Goal: Contribute content

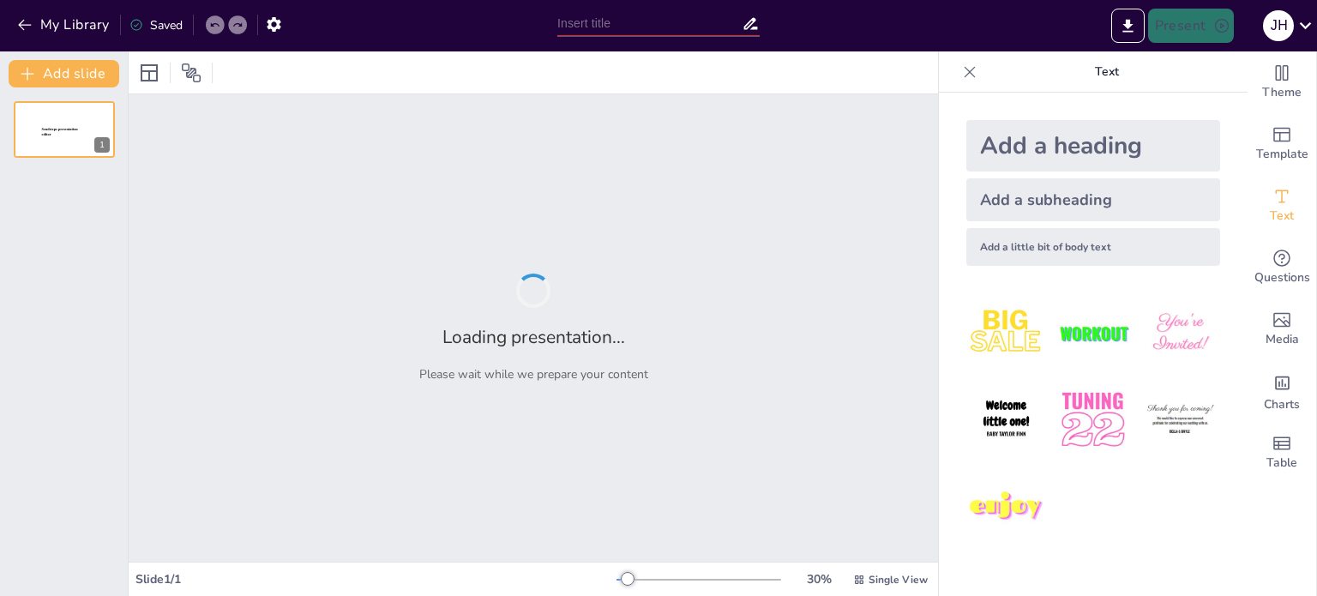
type input "DESARROLLO DE COMPETENCIA EMPRESARIAL EMPÍRICA"
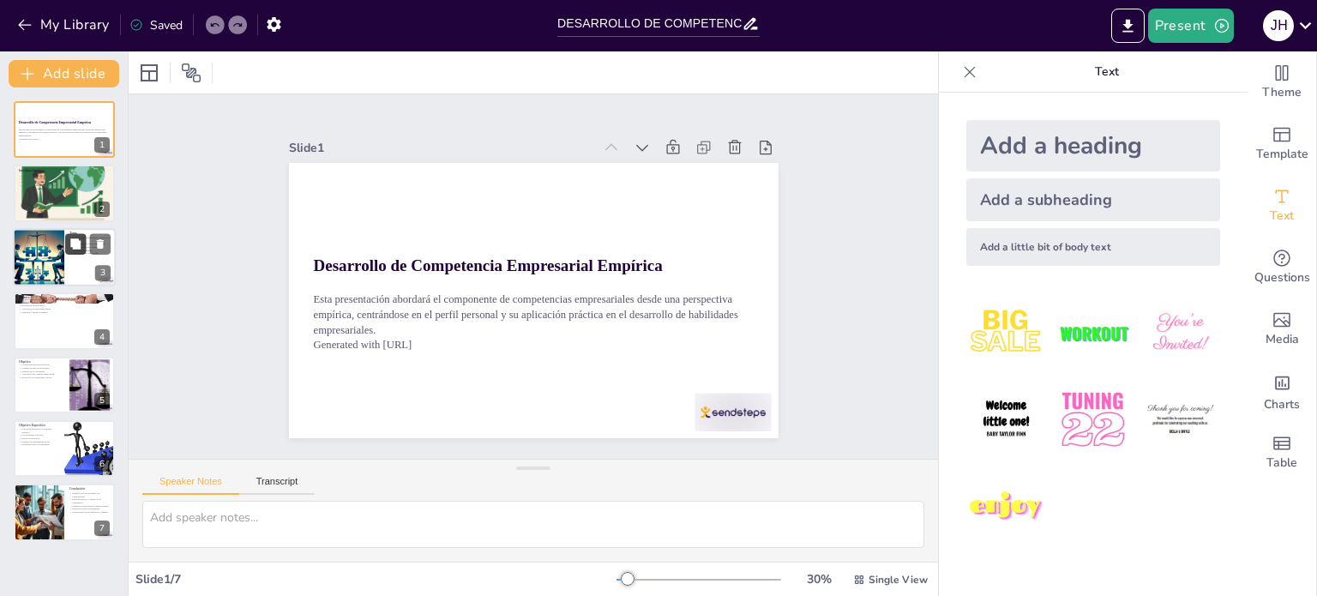
click at [68, 243] on button at bounding box center [75, 243] width 21 height 21
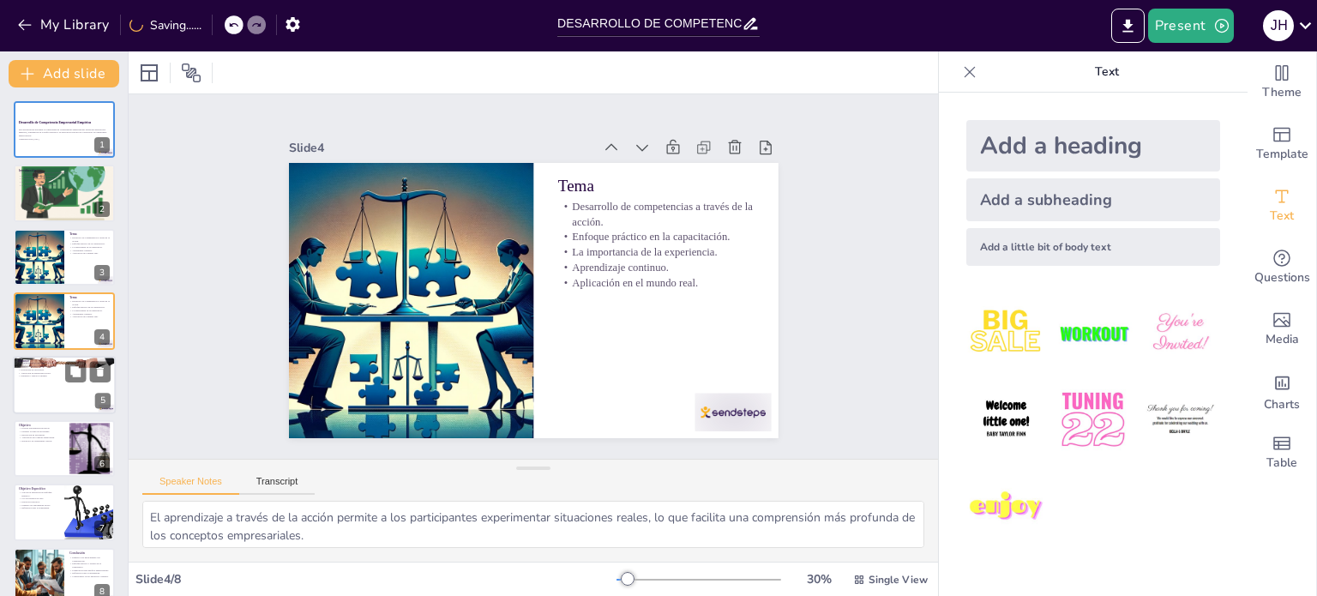
click at [31, 386] on div at bounding box center [64, 385] width 103 height 58
type textarea "Identificar las competencias clave es el primer paso para el desarrollo efectiv…"
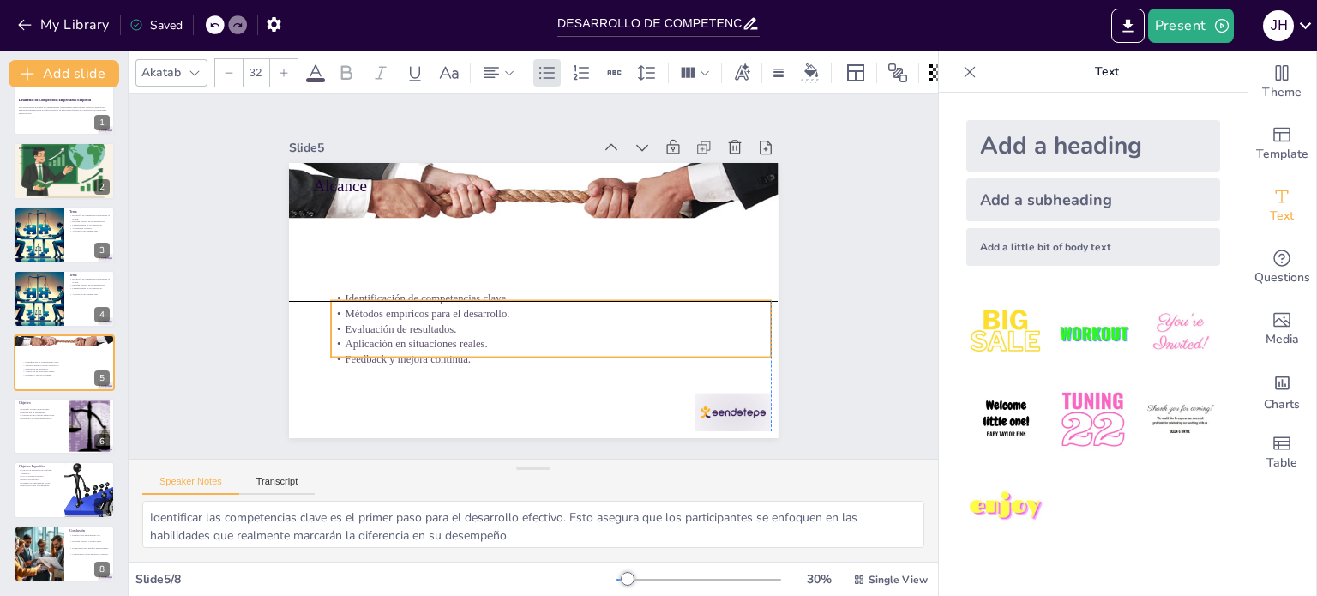
drag, startPoint x: 362, startPoint y: 222, endPoint x: 305, endPoint y: 147, distance: 94.3
click at [367, 294] on p "Identificación de competencias clave." at bounding box center [548, 299] width 440 height 61
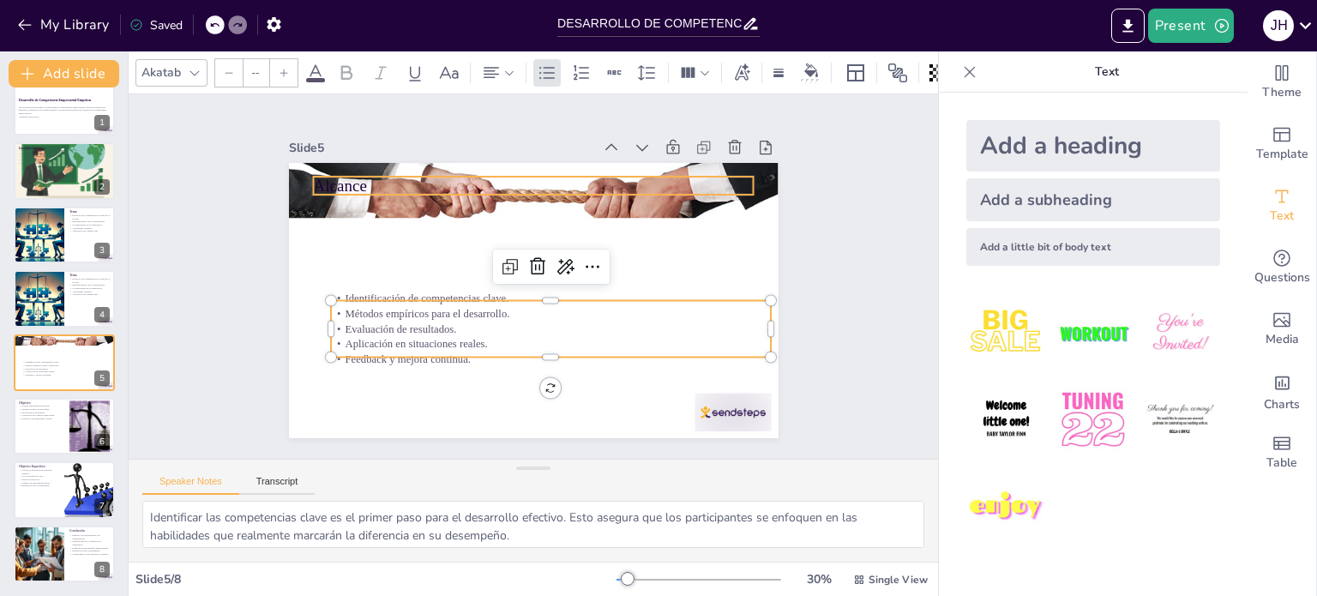
type input "48"
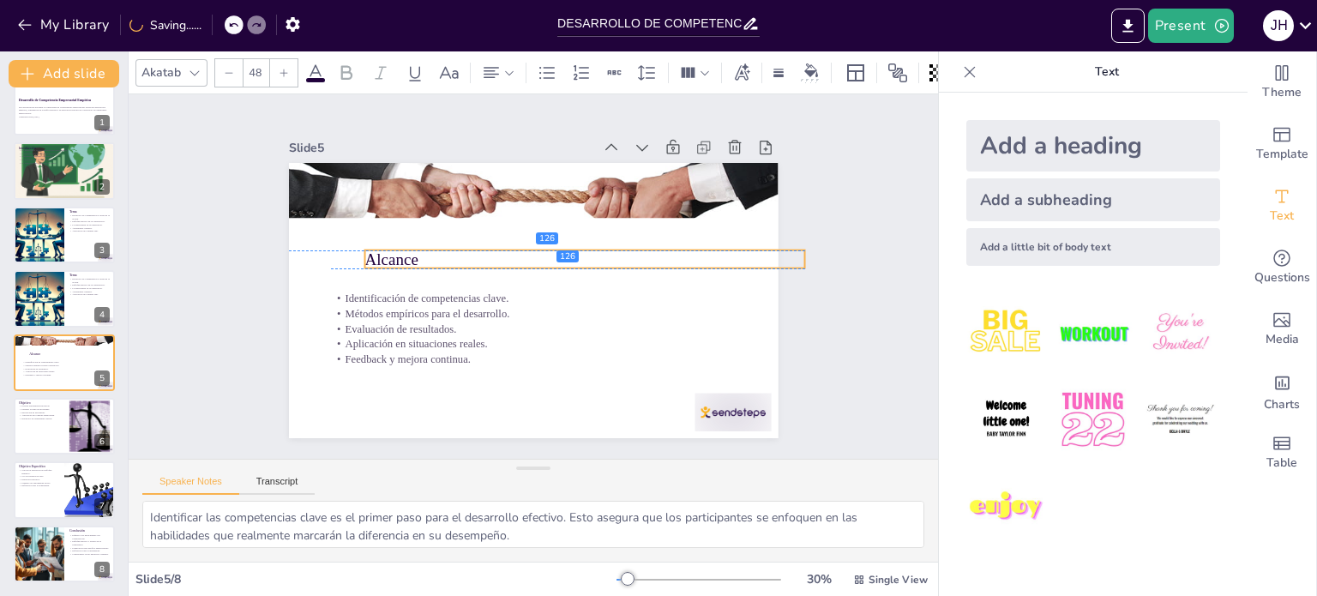
click at [377, 251] on p "Alcance" at bounding box center [588, 270] width 436 height 114
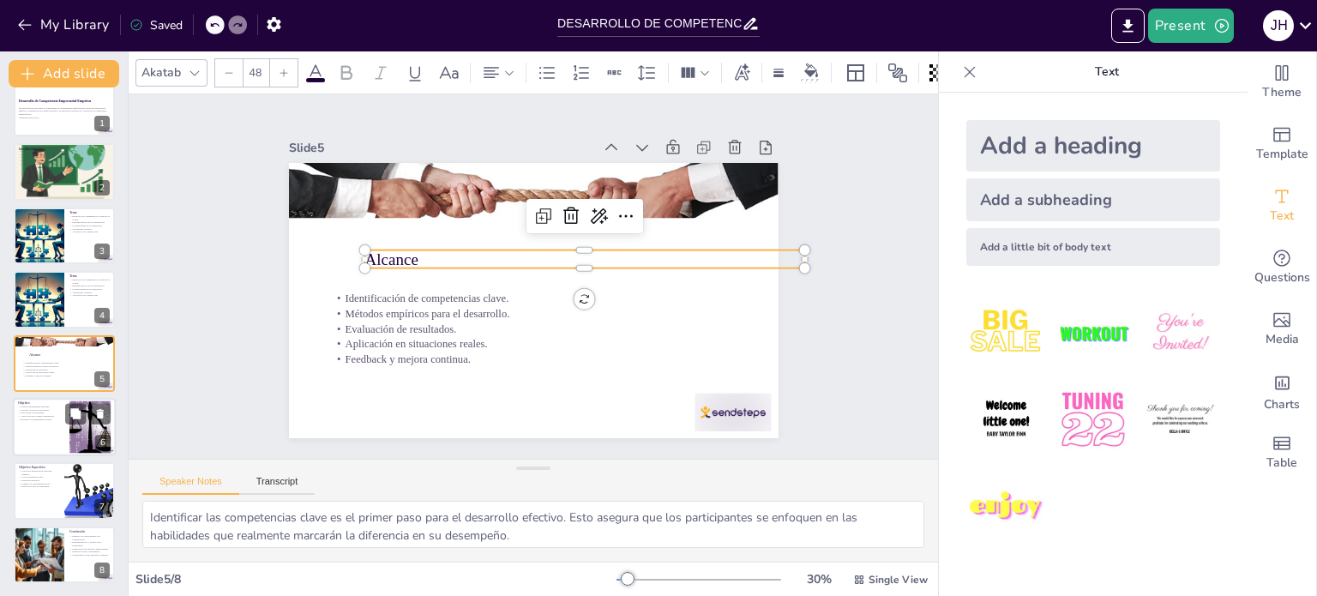
click at [31, 436] on div at bounding box center [64, 427] width 103 height 58
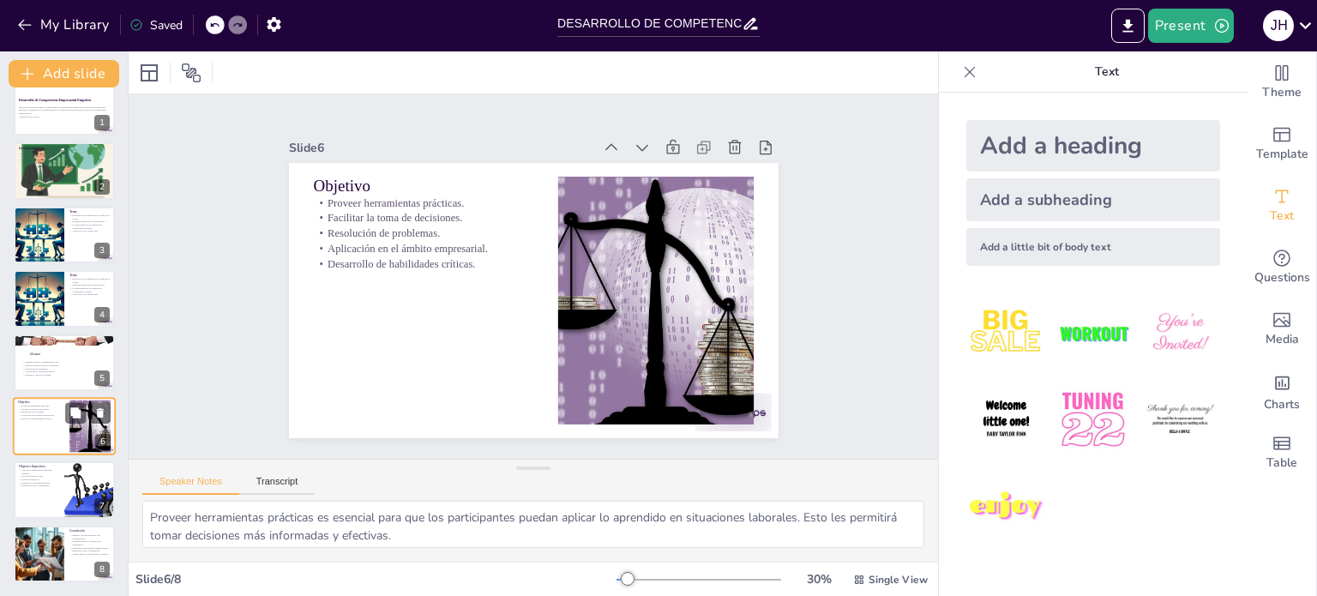
scroll to position [21, 0]
click at [24, 493] on div at bounding box center [64, 491] width 103 height 58
type textarea "Proporcionar una guía clara es esencial para que los participantes comprendan c…"
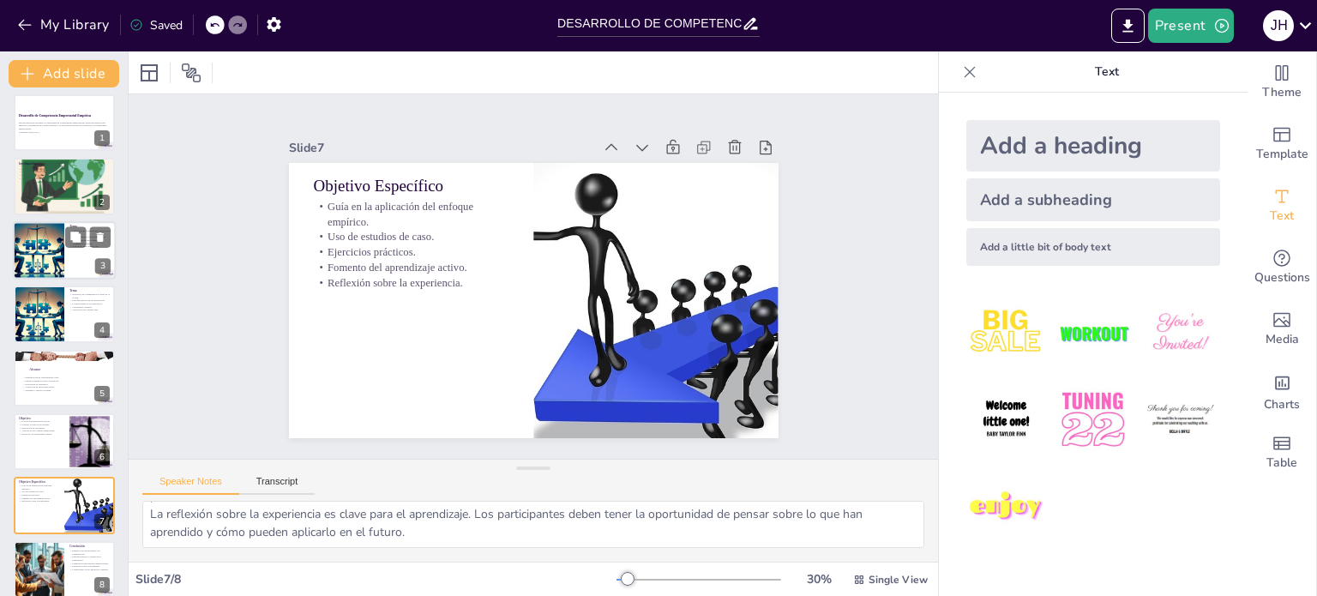
scroll to position [0, 0]
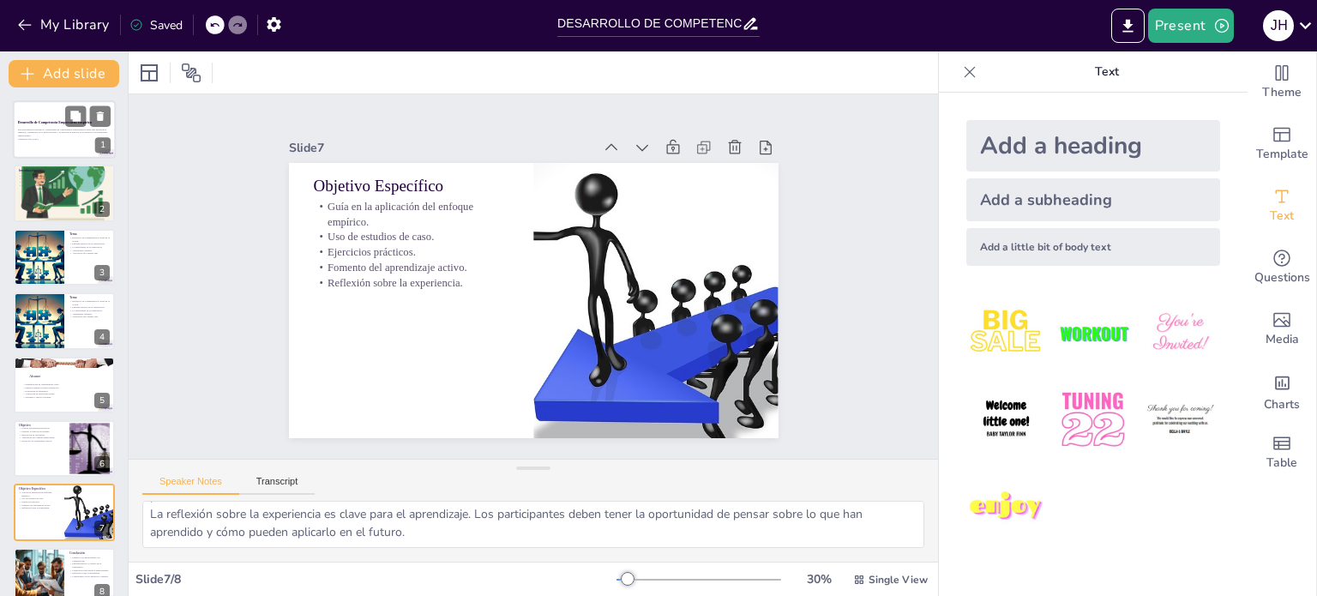
click at [34, 120] on strong "Desarrollo de Competencia Empresarial Empírica" at bounding box center [55, 121] width 74 height 3
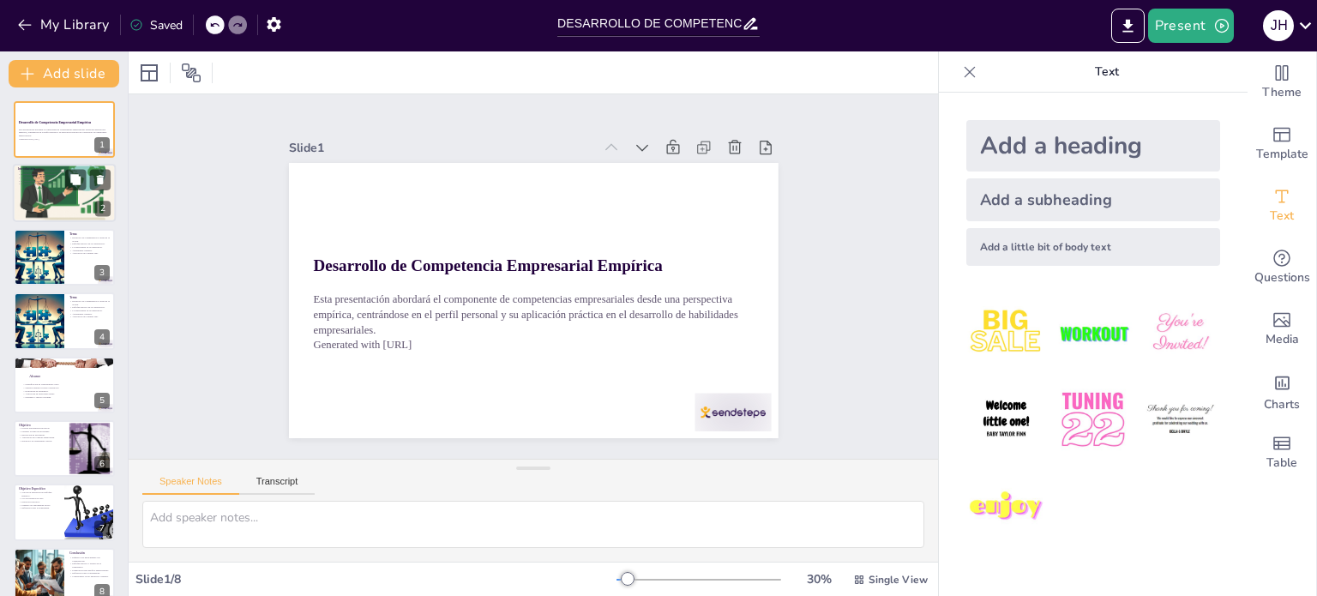
click at [34, 191] on div at bounding box center [64, 193] width 103 height 64
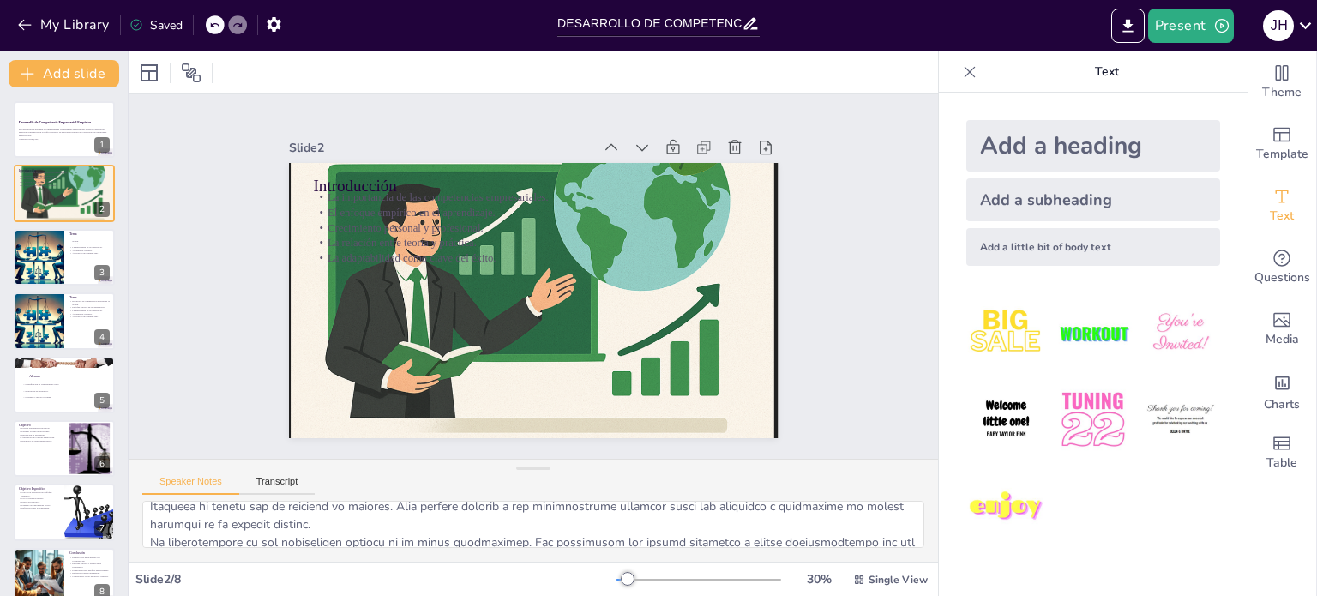
scroll to position [147, 0]
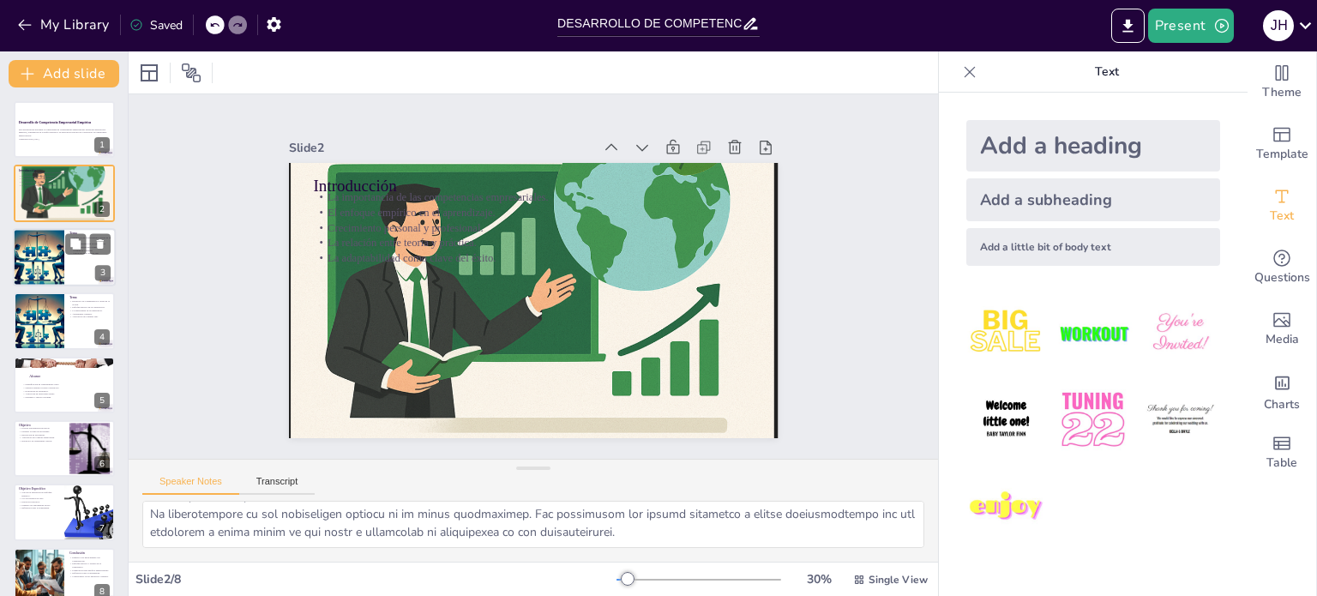
click at [39, 255] on div at bounding box center [38, 257] width 101 height 58
type textarea "El aprendizaje a través de la acción permite a los participantes experimentar s…"
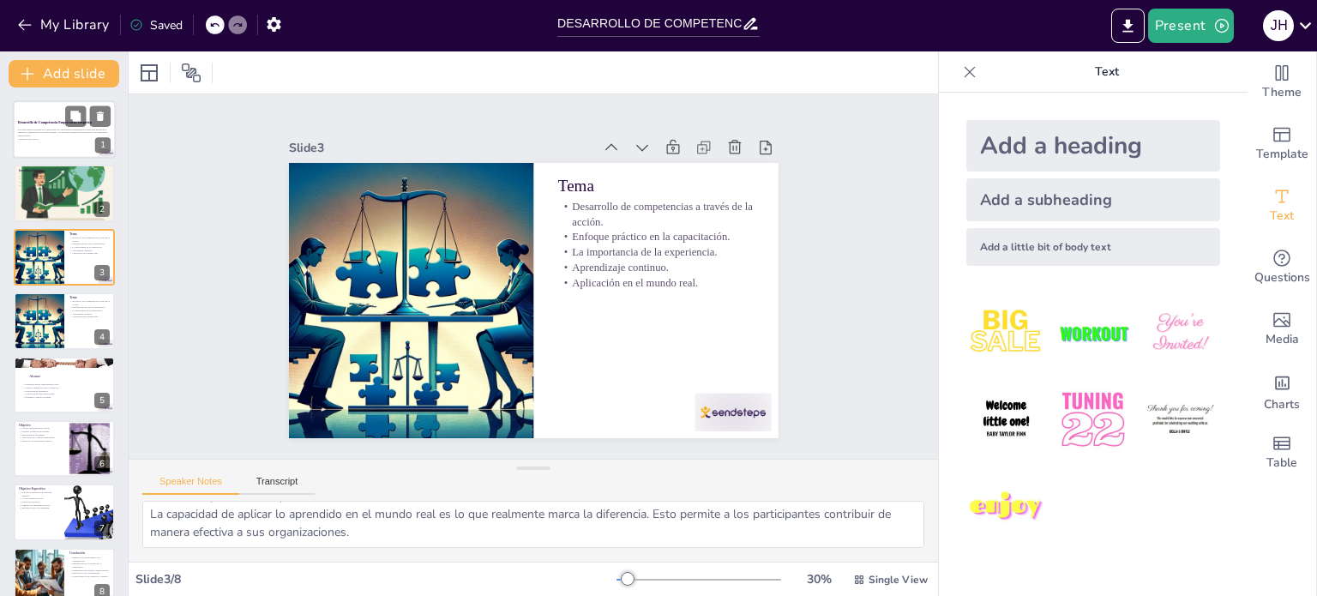
click at [55, 138] on p "Generated with [URL]" at bounding box center [64, 138] width 93 height 3
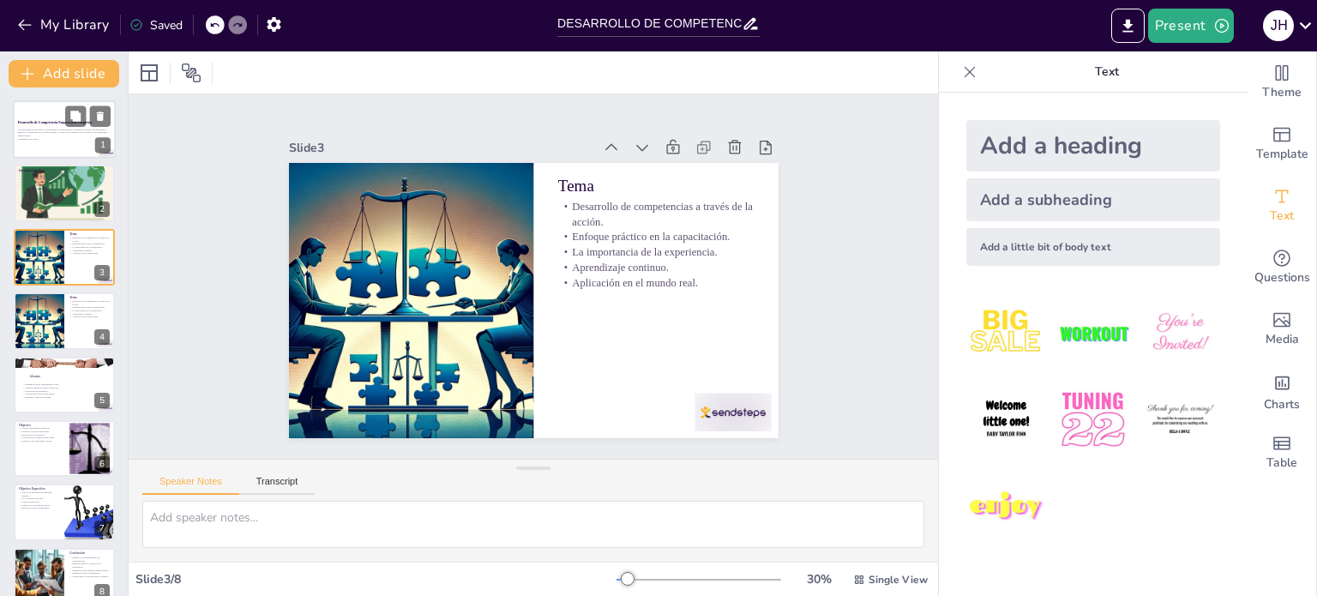
scroll to position [0, 0]
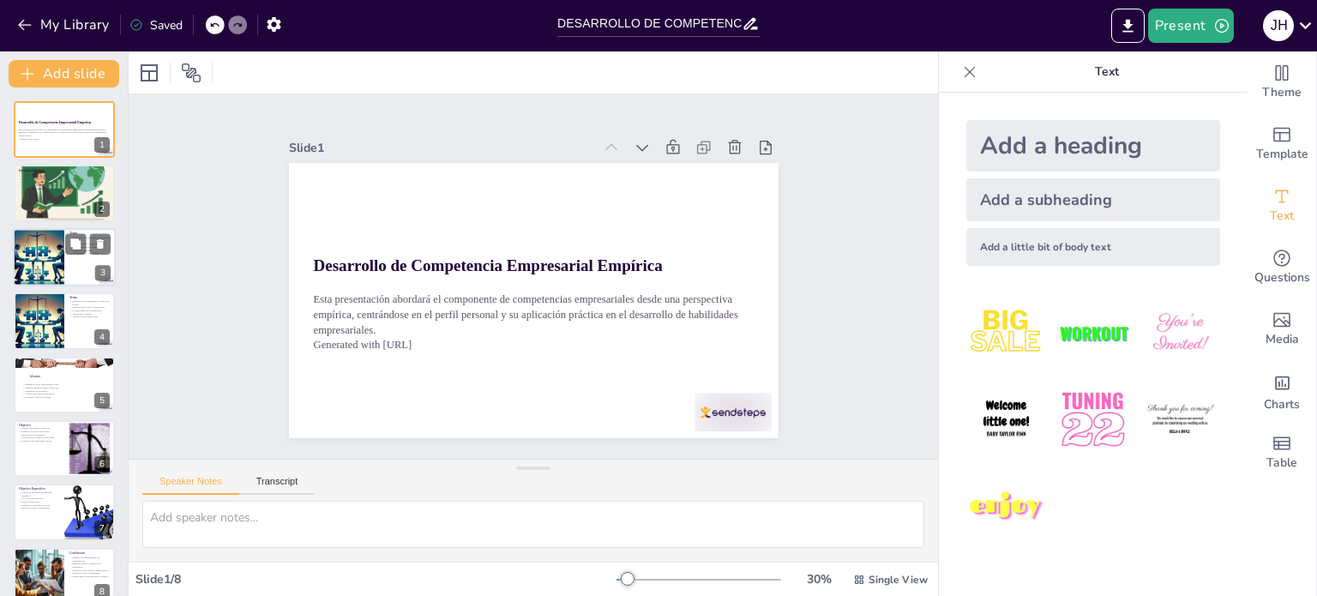
click at [34, 259] on div at bounding box center [38, 257] width 101 height 58
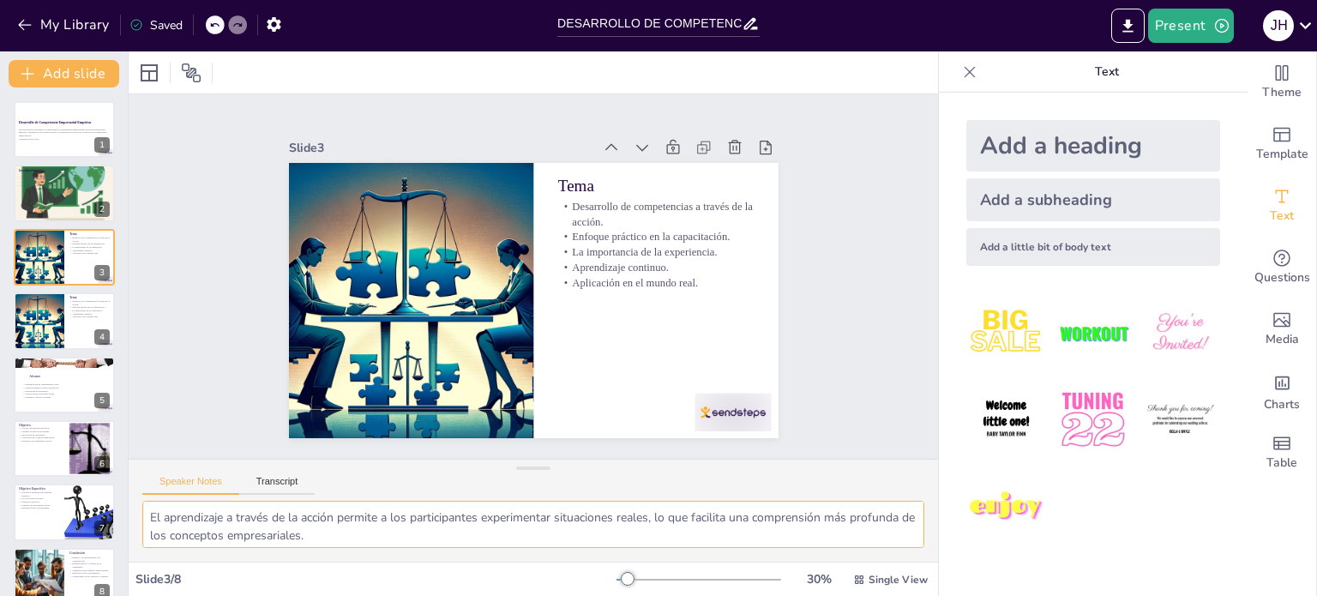
drag, startPoint x: 368, startPoint y: 534, endPoint x: 146, endPoint y: 515, distance: 222.9
click at [146, 515] on textarea "El aprendizaje a través de la acción permite a los participantes experimentar s…" at bounding box center [533, 524] width 782 height 47
drag, startPoint x: 41, startPoint y: 321, endPoint x: 53, endPoint y: 321, distance: 12.0
click at [41, 320] on div at bounding box center [38, 321] width 101 height 58
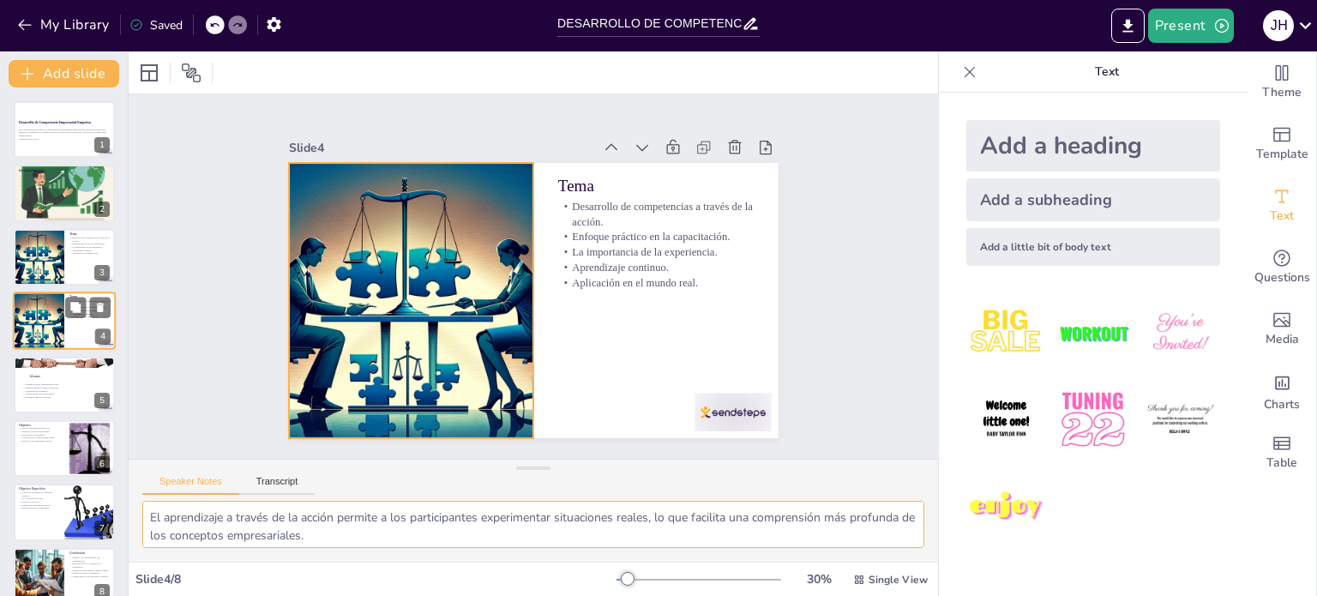
click at [39, 328] on div at bounding box center [38, 321] width 101 height 58
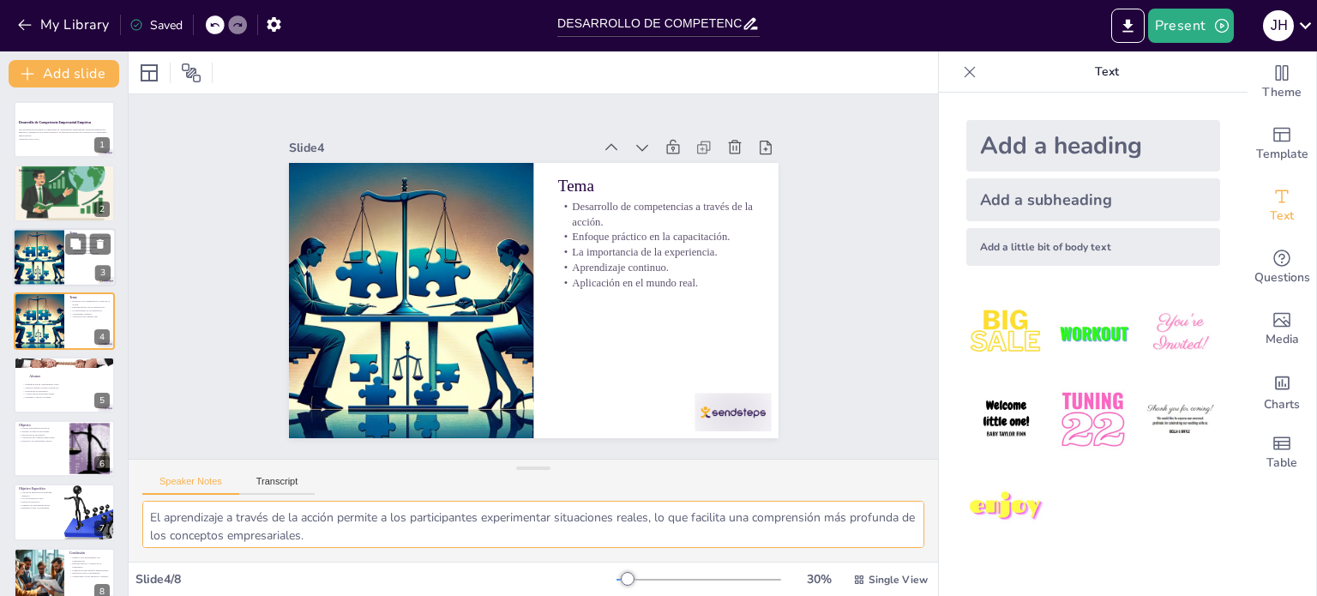
click at [38, 249] on div at bounding box center [38, 257] width 101 height 58
click at [45, 327] on div at bounding box center [38, 321] width 101 height 58
click at [391, 544] on textarea "El aprendizaje a través de la acción permite a los participantes experimentar s…" at bounding box center [533, 524] width 782 height 47
click at [38, 252] on div at bounding box center [38, 257] width 101 height 58
click at [48, 325] on div at bounding box center [38, 321] width 101 height 58
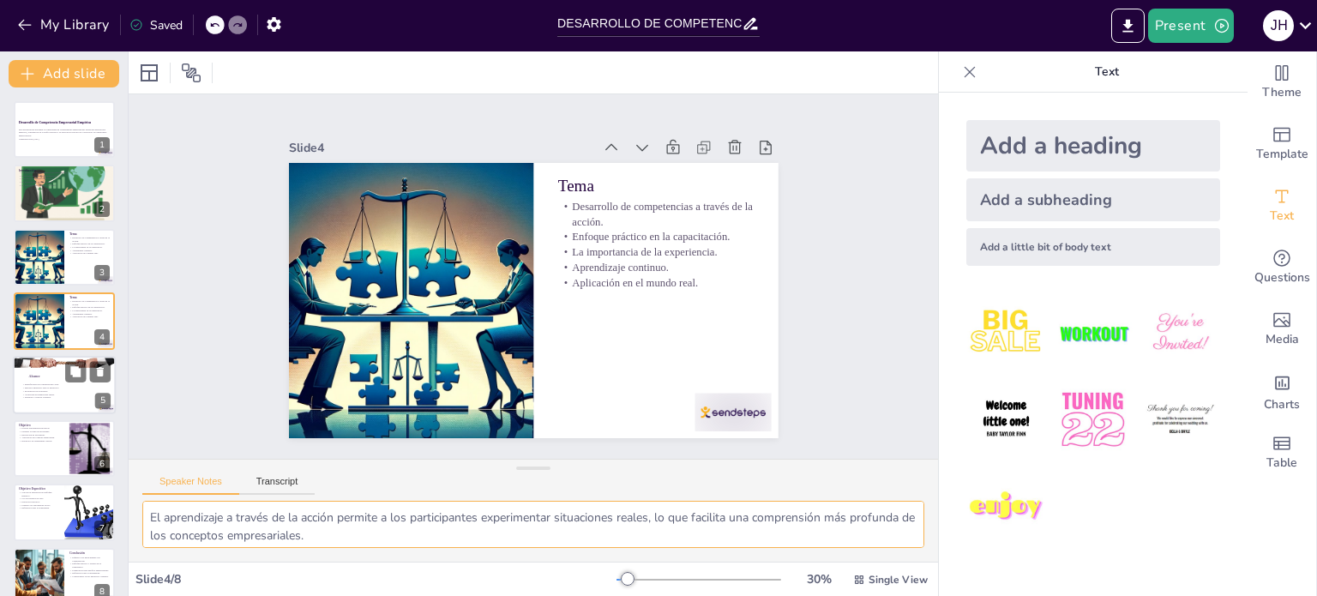
click at [38, 389] on p "Evaluación de resultados." at bounding box center [67, 390] width 93 height 3
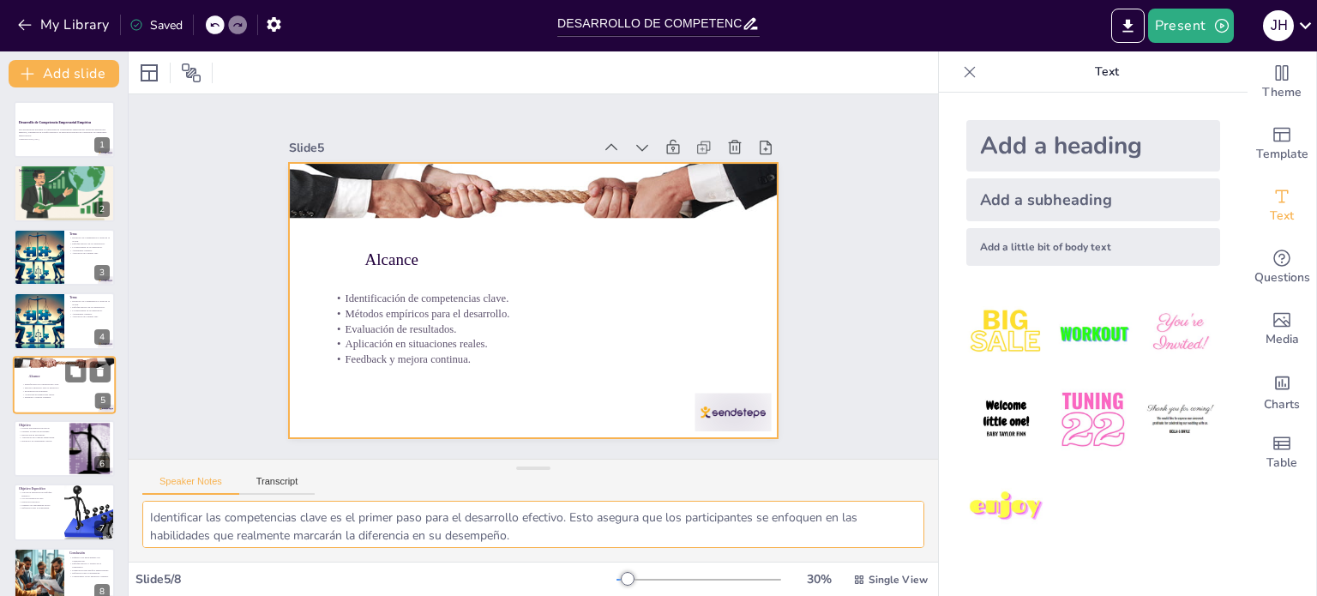
scroll to position [22, 0]
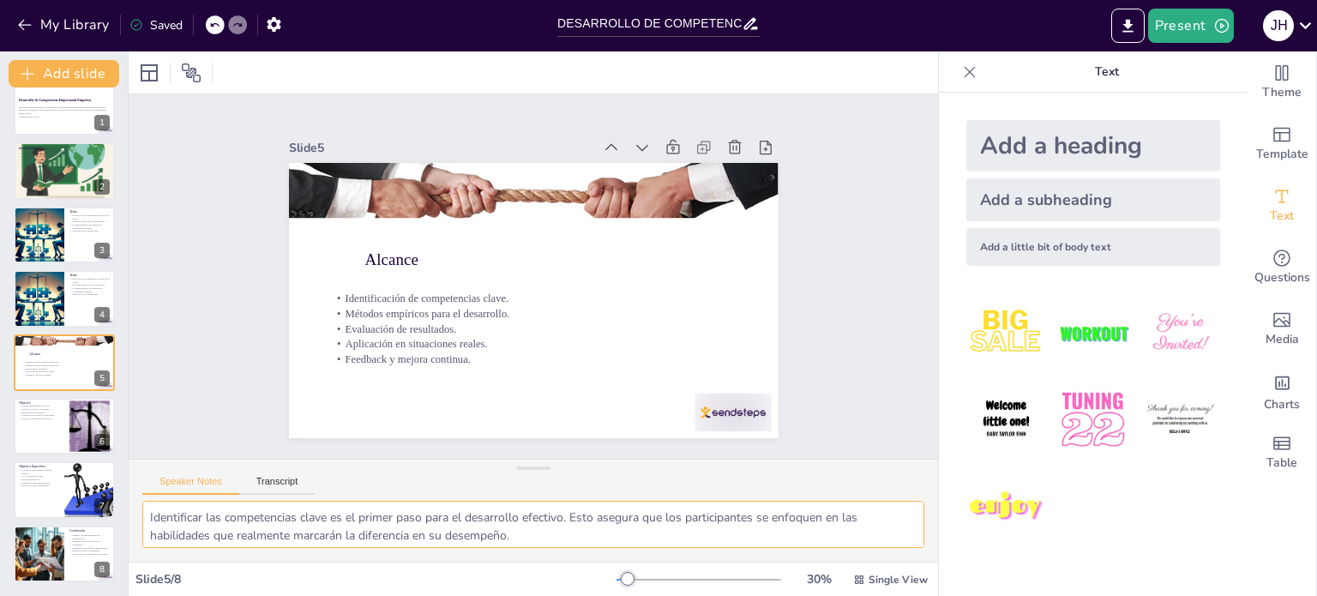
drag, startPoint x: 548, startPoint y: 532, endPoint x: 146, endPoint y: 506, distance: 403.0
click at [146, 506] on textarea "Identificar las competencias clave es el primer paso para el desarrollo efectiv…" at bounding box center [533, 524] width 782 height 47
paste textarea "El aprendizaje a través de la acción permite a los participantes experimentar s…"
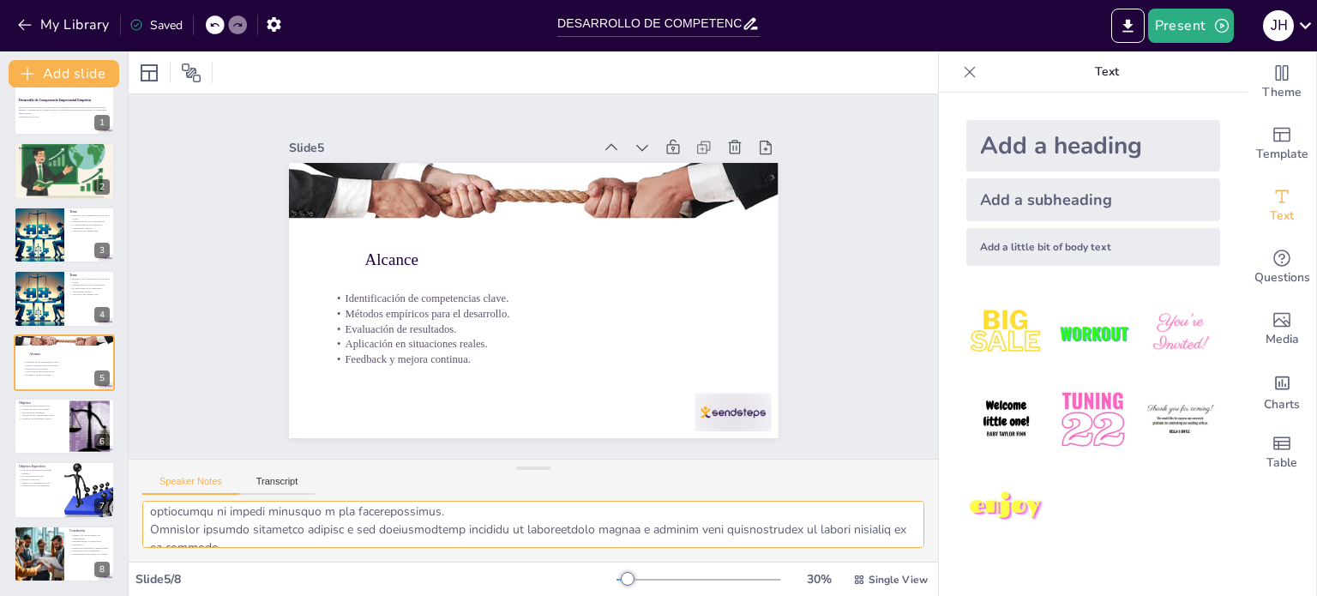
scroll to position [292, 0]
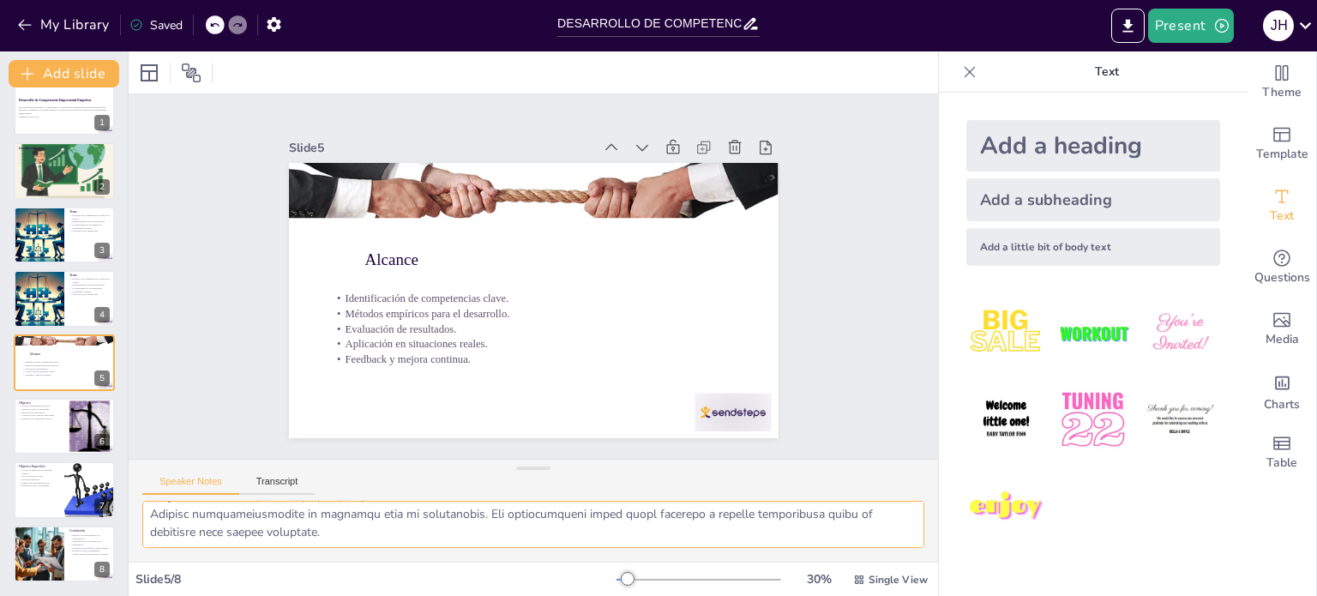
drag, startPoint x: 399, startPoint y: 538, endPoint x: 159, endPoint y: 553, distance: 240.6
click at [159, 553] on div at bounding box center [533, 531] width 809 height 61
type textarea "Lo ipsumdolors a consec ad el seddoe tempori u lab etdoloremagna aliquaenimad m…"
click at [182, 342] on div "Slide 1 Desarrollo de Competencia Empresarial Empírica Esta presentación aborda…" at bounding box center [532, 276] width 843 height 447
click at [274, 484] on button "Transcript" at bounding box center [277, 485] width 76 height 19
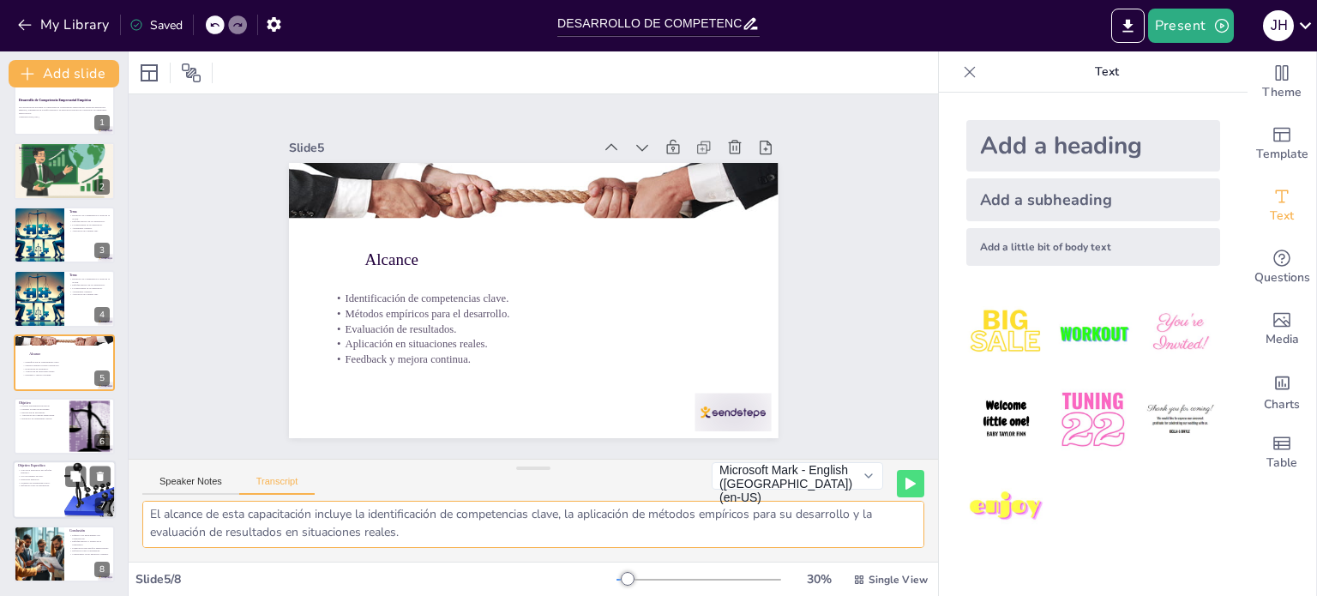
scroll to position [3, 0]
drag, startPoint x: 410, startPoint y: 537, endPoint x: 150, endPoint y: 512, distance: 261.0
click at [148, 512] on textarea "El alcance de esta capacitación incluye la identificación de competencias clave…" at bounding box center [533, 524] width 782 height 47
click at [22, 405] on p "Proveer herramientas prácticas." at bounding box center [41, 406] width 46 height 3
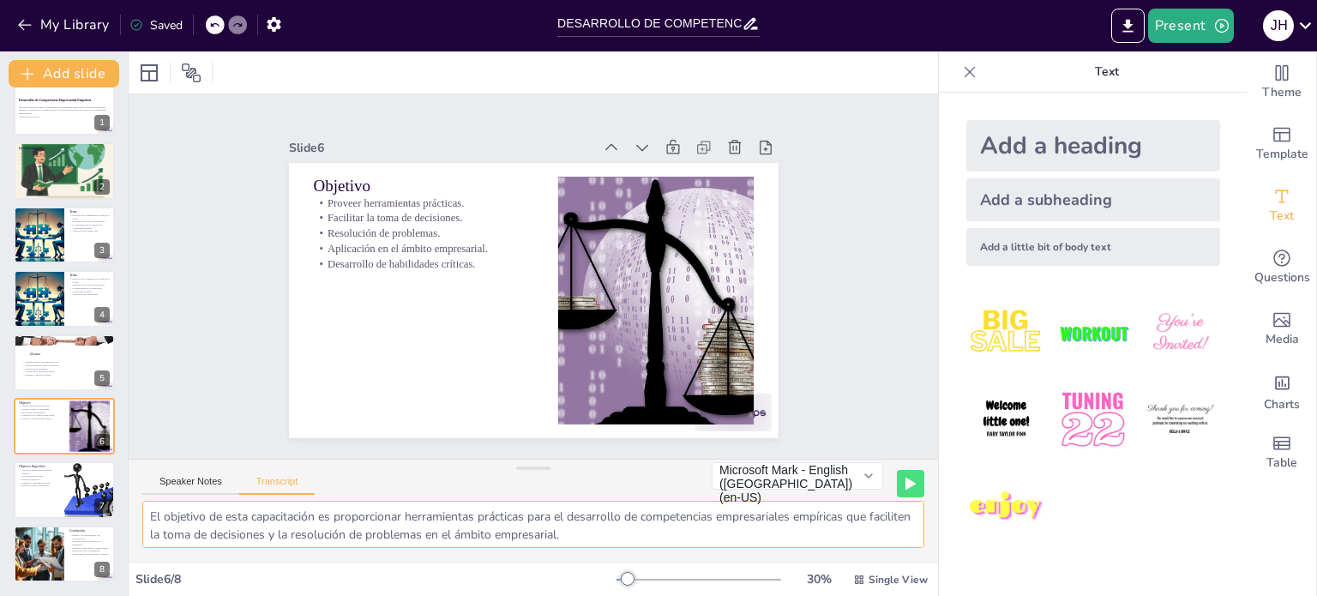
scroll to position [0, 0]
drag, startPoint x: 621, startPoint y: 541, endPoint x: 133, endPoint y: 518, distance: 488.4
click at [133, 518] on div "El objetivo de esta capacitación es proporcionar herramientas prácticas para el…" at bounding box center [533, 531] width 809 height 61
click at [40, 479] on p "Ejercicios prácticos." at bounding box center [38, 480] width 41 height 3
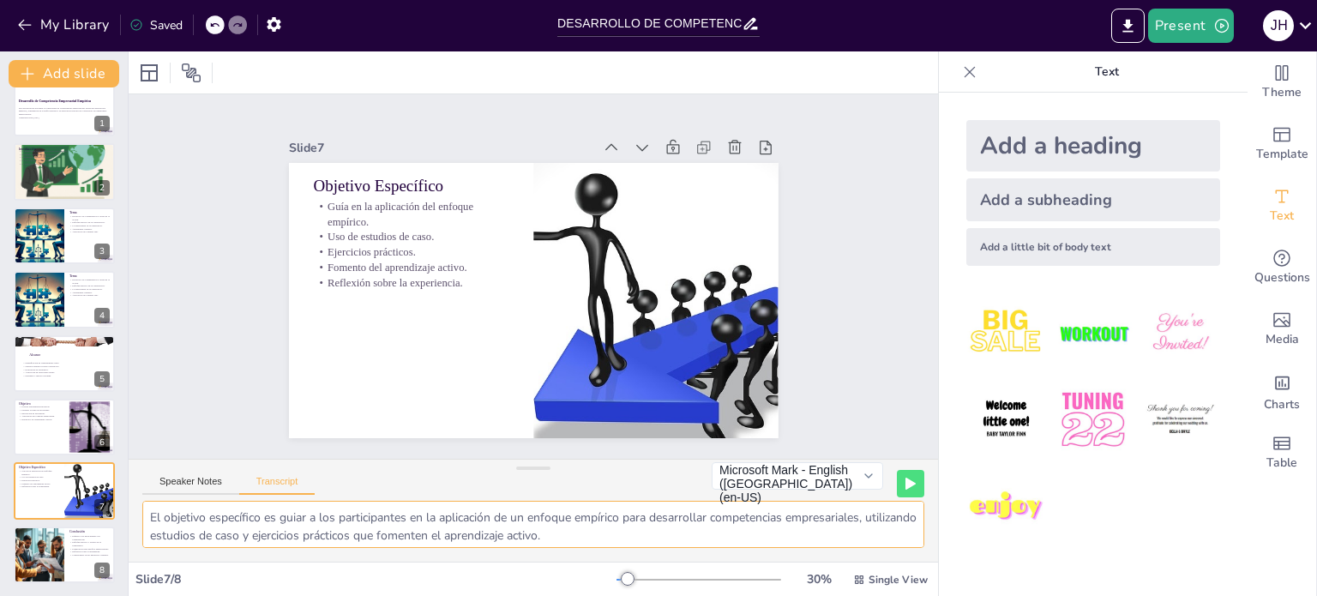
drag, startPoint x: 618, startPoint y: 538, endPoint x: 153, endPoint y: 520, distance: 465.1
click at [153, 520] on textarea "El objetivo específico es guiar a los participantes en la aplicación de un enfo…" at bounding box center [533, 524] width 782 height 47
click at [466, 531] on textarea "El objetivo específico es guiar a los participantes en la aplicación de un enfo…" at bounding box center [533, 524] width 782 height 47
drag, startPoint x: 627, startPoint y: 534, endPoint x: 144, endPoint y: 508, distance: 483.4
click at [144, 508] on textarea "El objetivo específico es guiar a los participantes en la aplicación de un enfo…" at bounding box center [533, 524] width 782 height 47
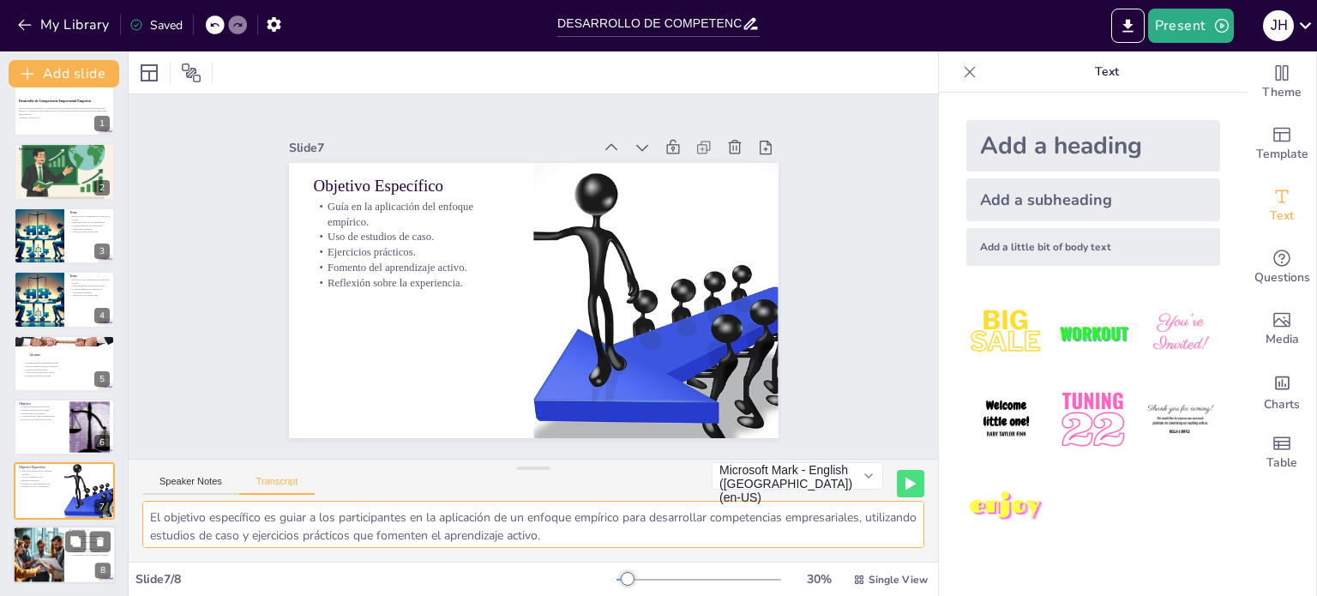
click at [38, 544] on div at bounding box center [38, 555] width 77 height 58
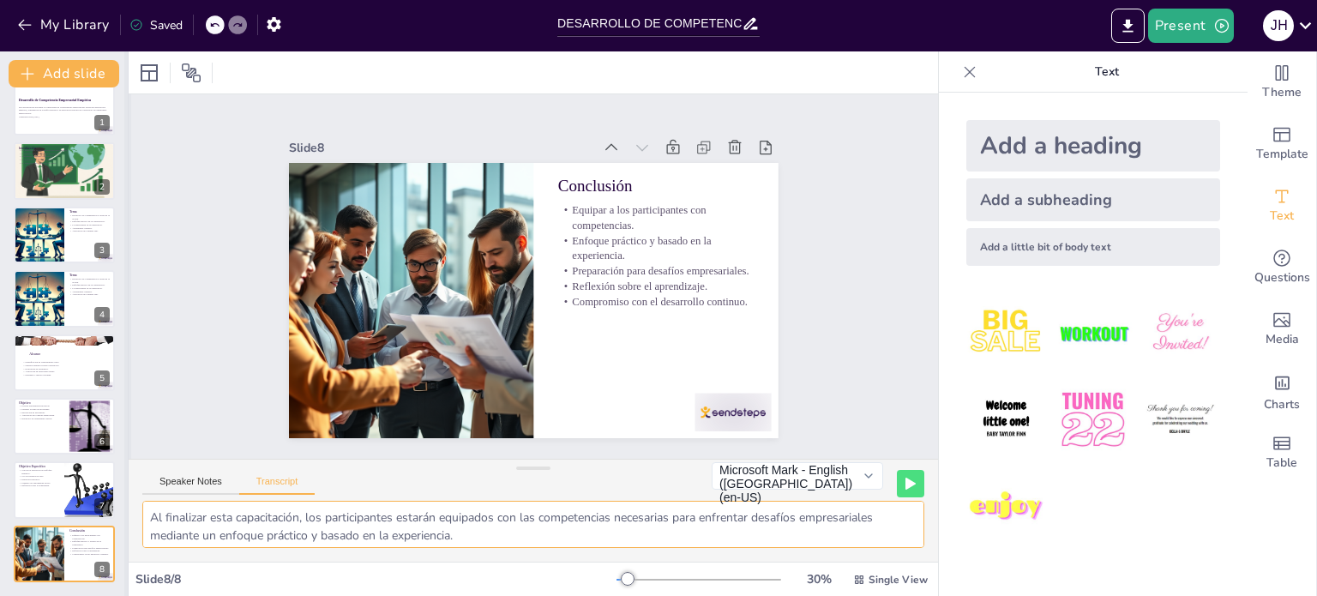
drag, startPoint x: 460, startPoint y: 541, endPoint x: 127, endPoint y: 504, distance: 334.7
click at [127, 504] on div "Document fonts Akatab Recently used Mulish Popular fonts Fonts Add slide Desarr…" at bounding box center [658, 323] width 1317 height 544
paste textarea "El objetivo específico es guiar a los participantes en la aplicación de un enfo…"
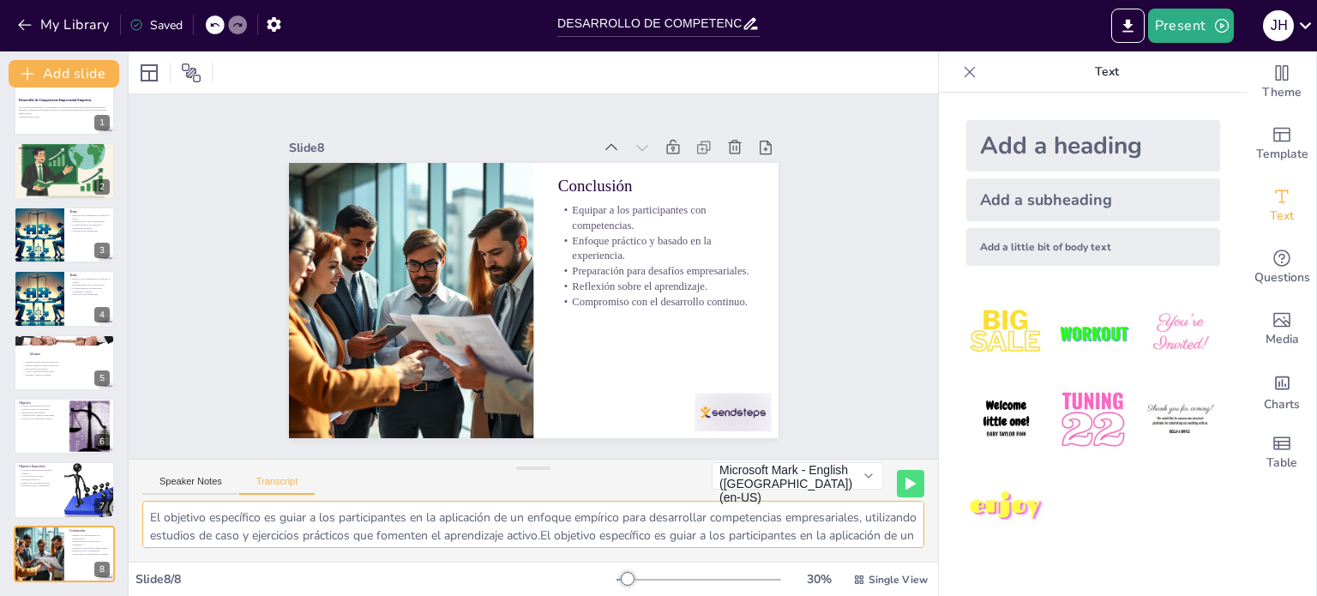
paste textarea "El objetivo específico es guiar a los participantes en la aplicación de un enfo…"
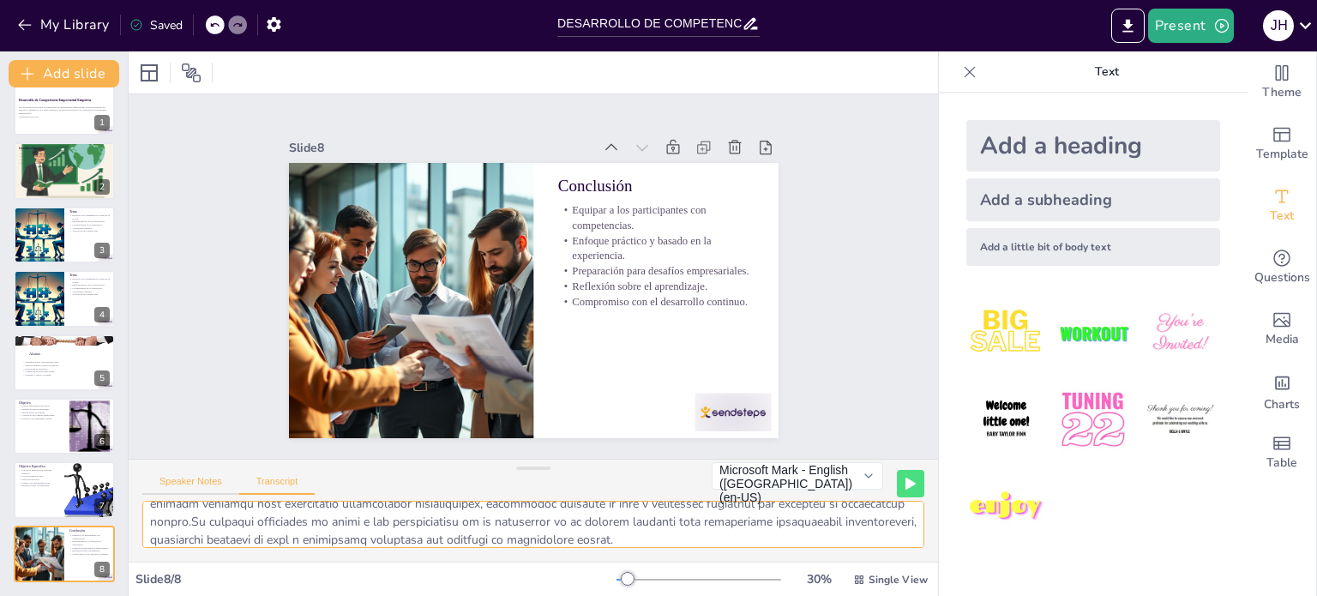
type textarea "Lo ipsumdol sitametcon ad elits d eiu temporincidid ut la etdolorema al en admi…"
click at [182, 485] on button "Speaker Notes" at bounding box center [190, 485] width 97 height 19
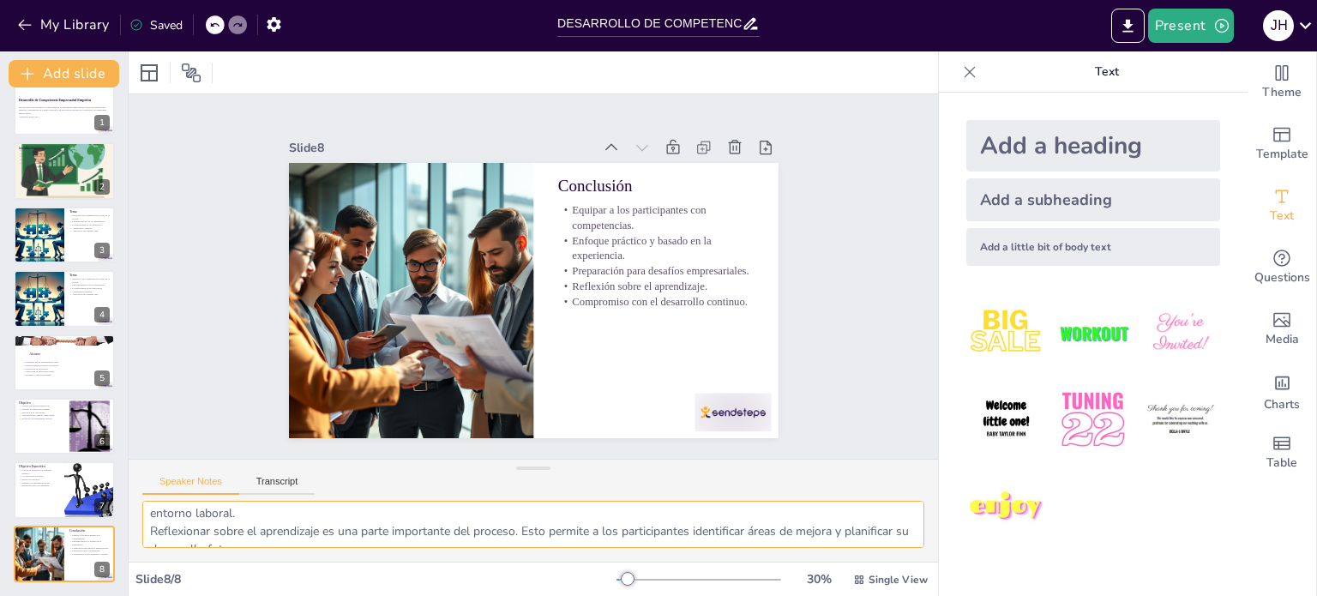
scroll to position [147, 0]
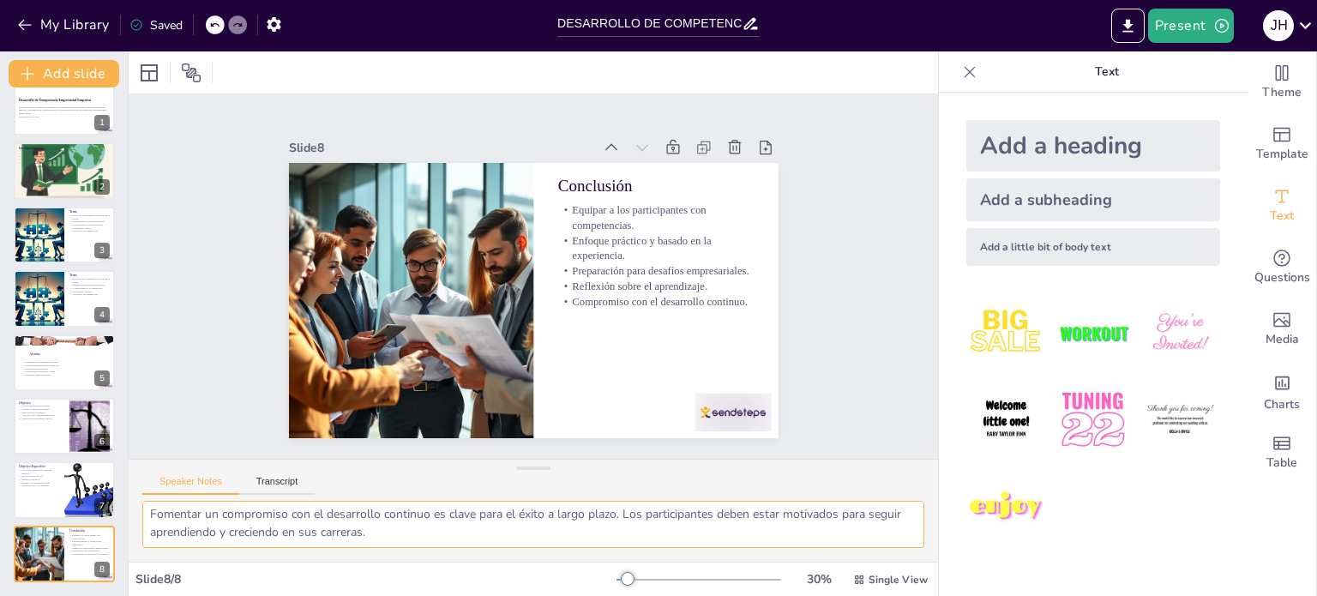
drag, startPoint x: 298, startPoint y: 540, endPoint x: 290, endPoint y: 545, distance: 10.0
click at [290, 548] on div "Equipar a los participantes con competencias es el objetivo final de la capacit…" at bounding box center [533, 531] width 809 height 61
click at [421, 538] on textarea "Equipar a los participantes con competencias es el objetivo final de la capacit…" at bounding box center [533, 524] width 782 height 47
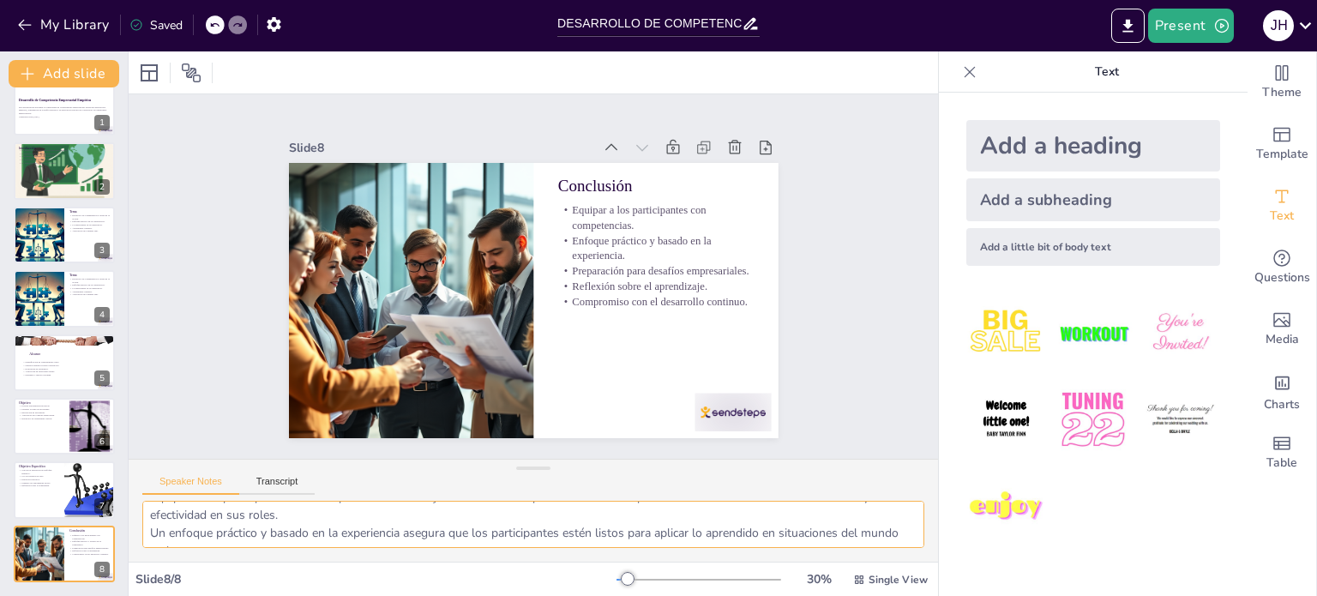
scroll to position [0, 0]
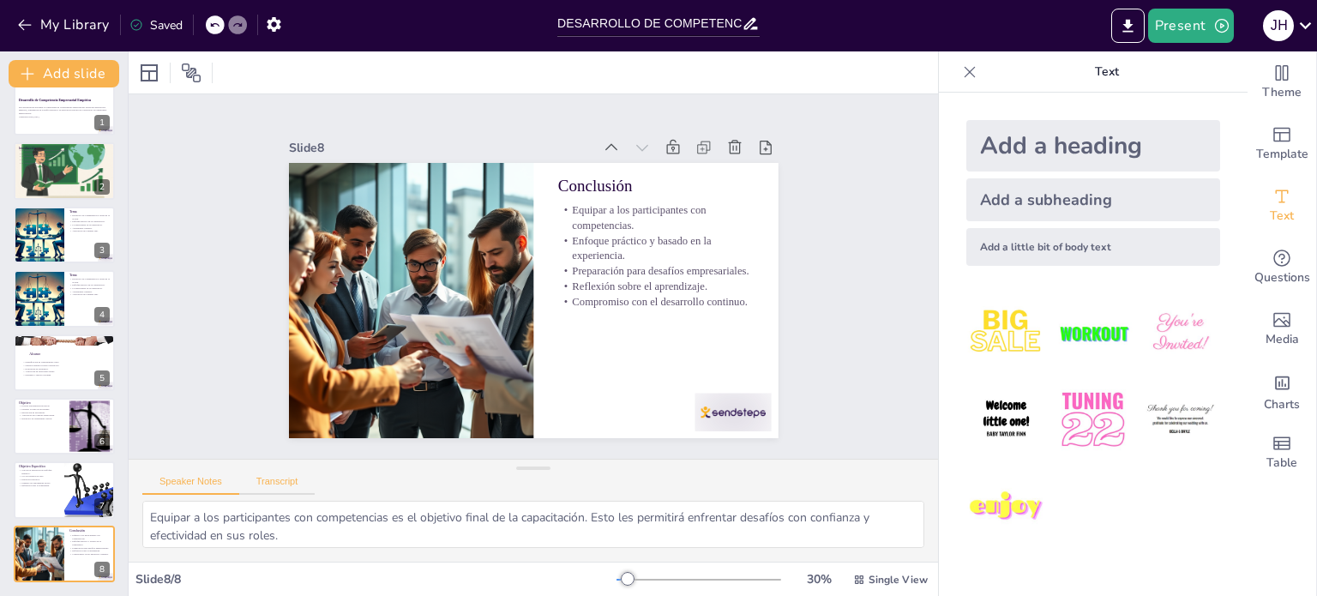
click at [298, 476] on button "Transcript" at bounding box center [277, 485] width 76 height 19
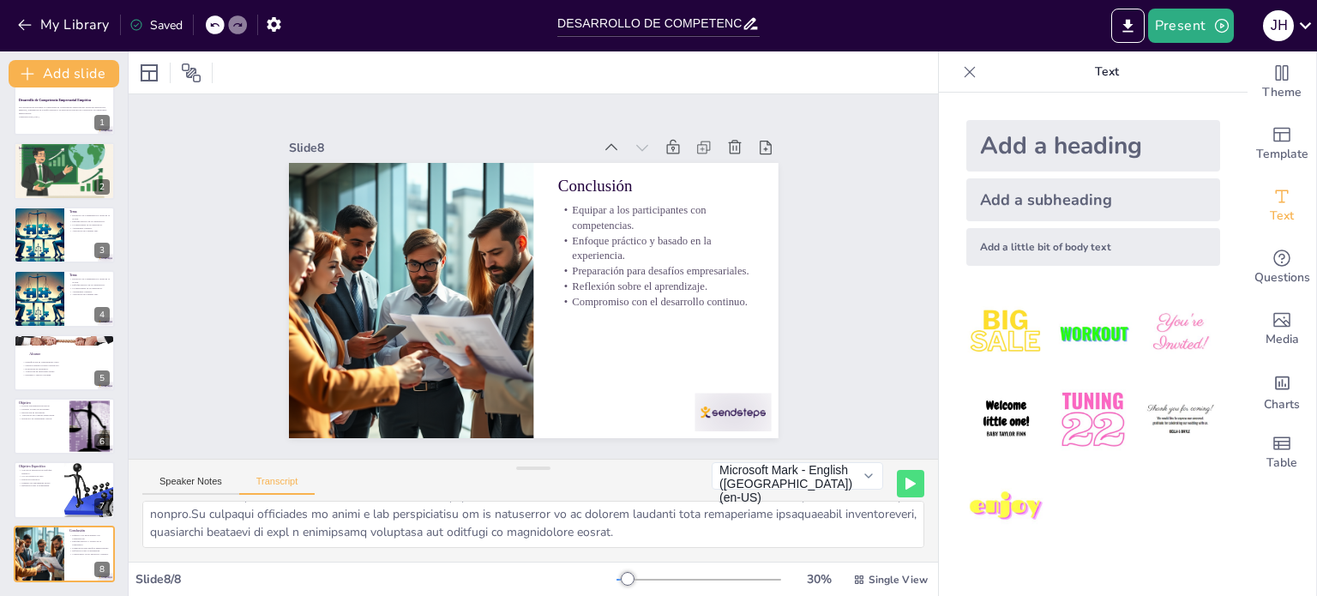
scroll to position [62, 0]
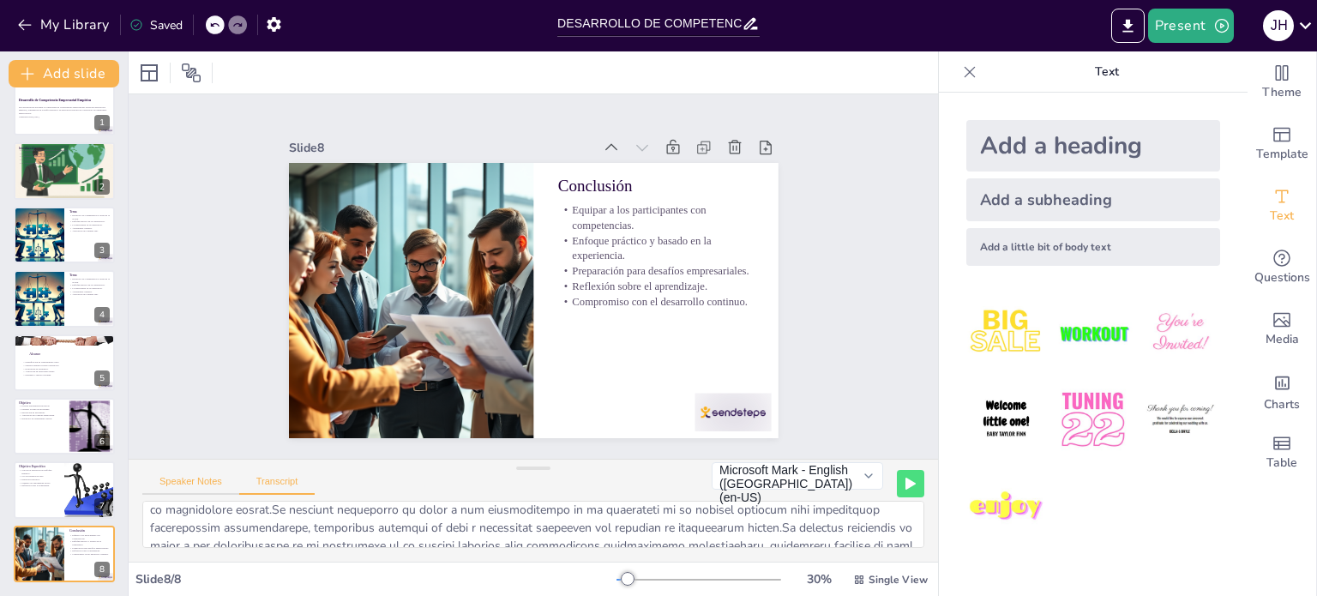
click at [194, 483] on button "Speaker Notes" at bounding box center [190, 485] width 97 height 19
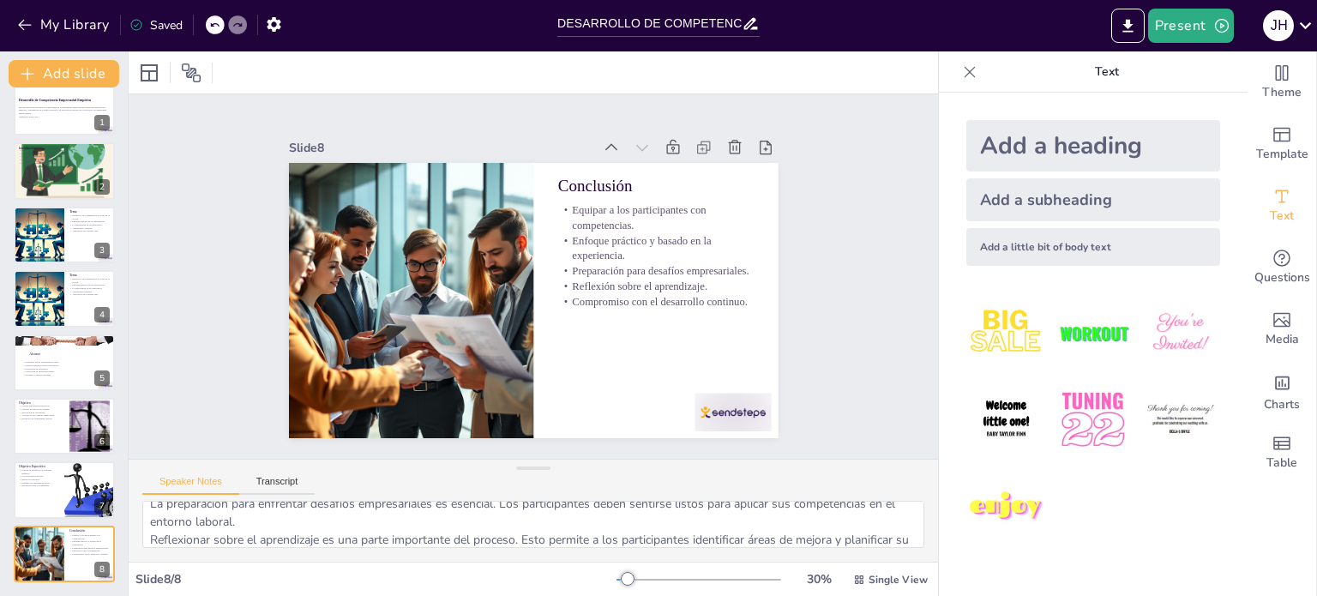
scroll to position [147, 0]
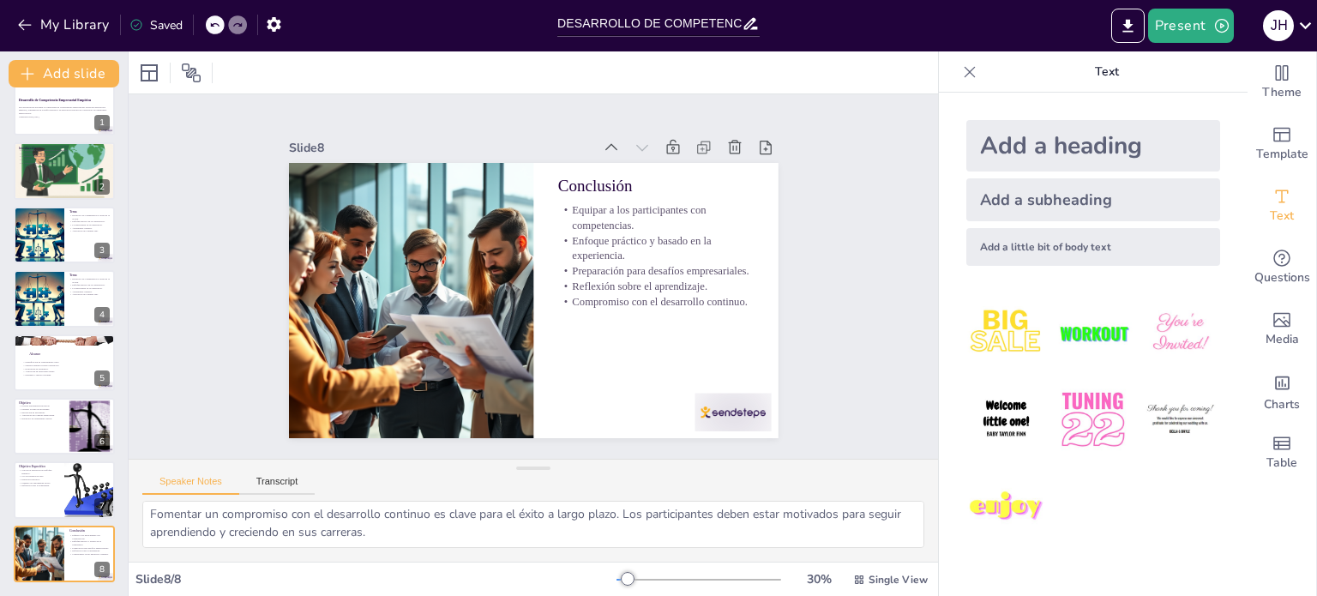
click at [287, 475] on div "Speaker Notes Transcript" at bounding box center [228, 483] width 172 height 22
click at [285, 476] on button "Transcript" at bounding box center [277, 485] width 76 height 19
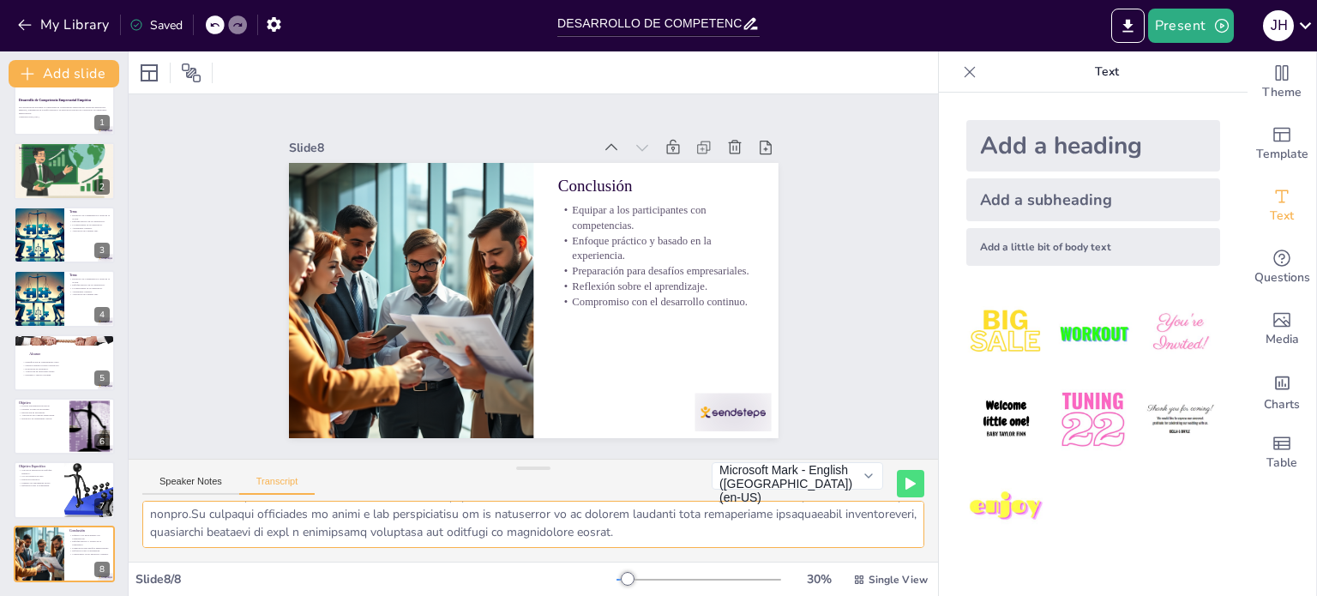
drag, startPoint x: 689, startPoint y: 533, endPoint x: 184, endPoint y: 518, distance: 505.2
click at [183, 518] on textarea at bounding box center [533, 524] width 782 height 47
click at [328, 531] on textarea at bounding box center [533, 524] width 782 height 47
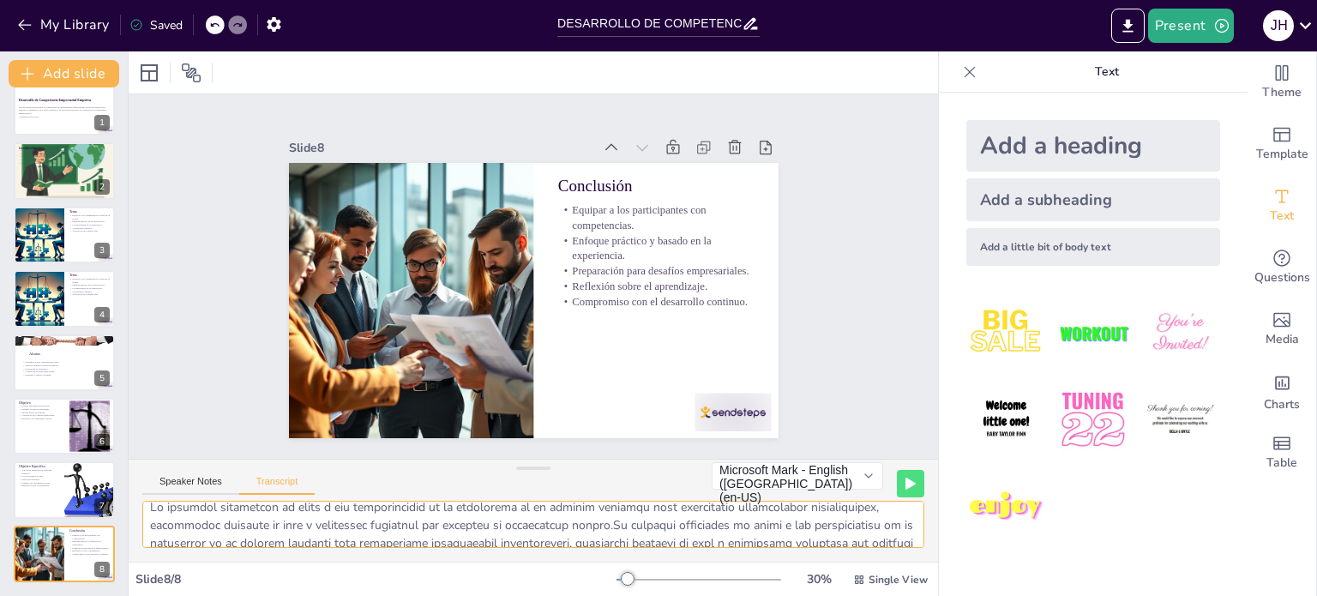
drag, startPoint x: 598, startPoint y: 537, endPoint x: 565, endPoint y: 528, distance: 34.5
click at [565, 528] on textarea at bounding box center [533, 524] width 782 height 47
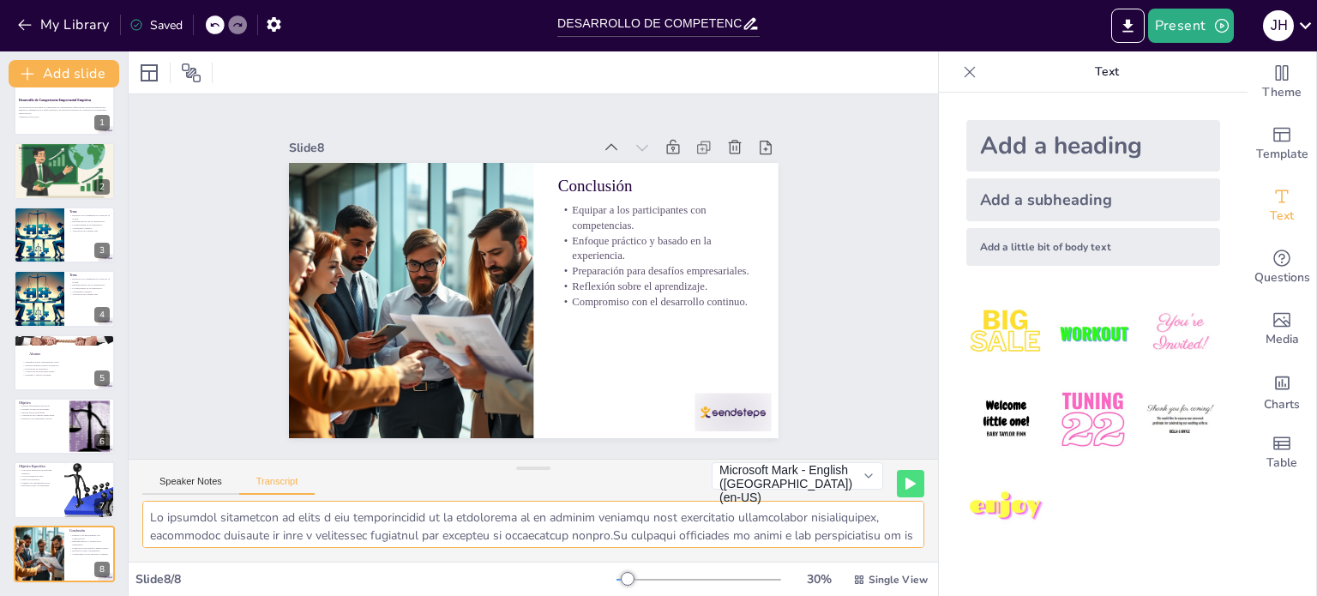
type textarea "Lo ipsumdol sitametcon ad elits d eiu temporincidid ut la etdolorema al en admi…"
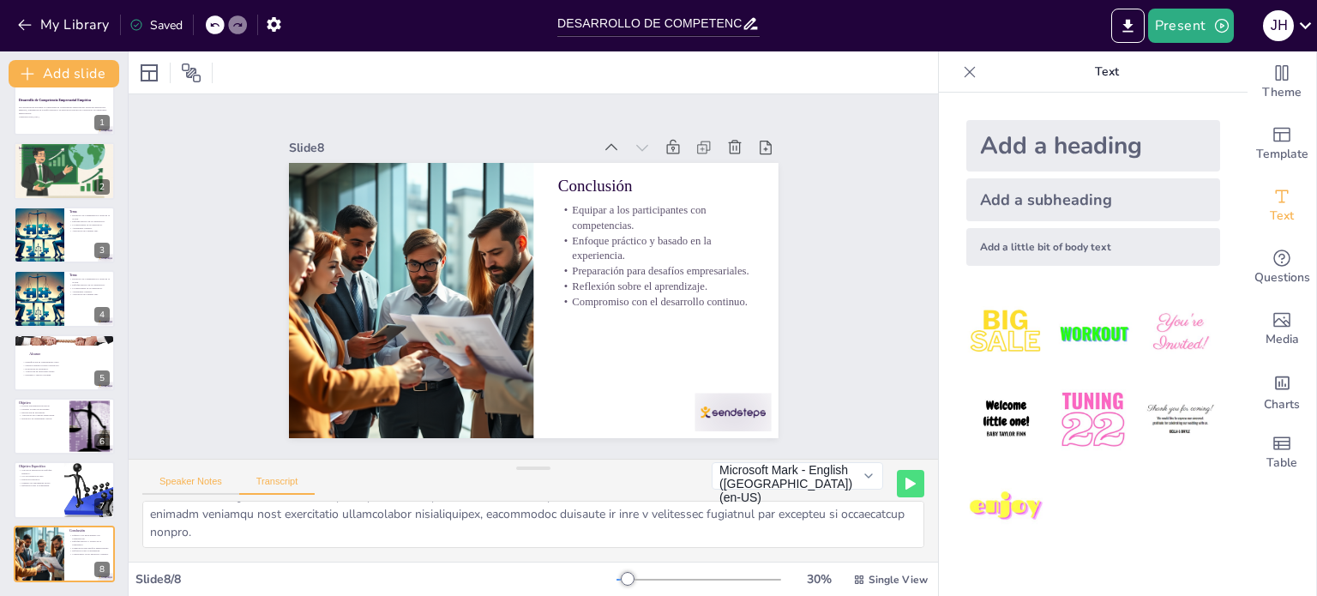
click at [187, 483] on button "Speaker Notes" at bounding box center [190, 485] width 97 height 19
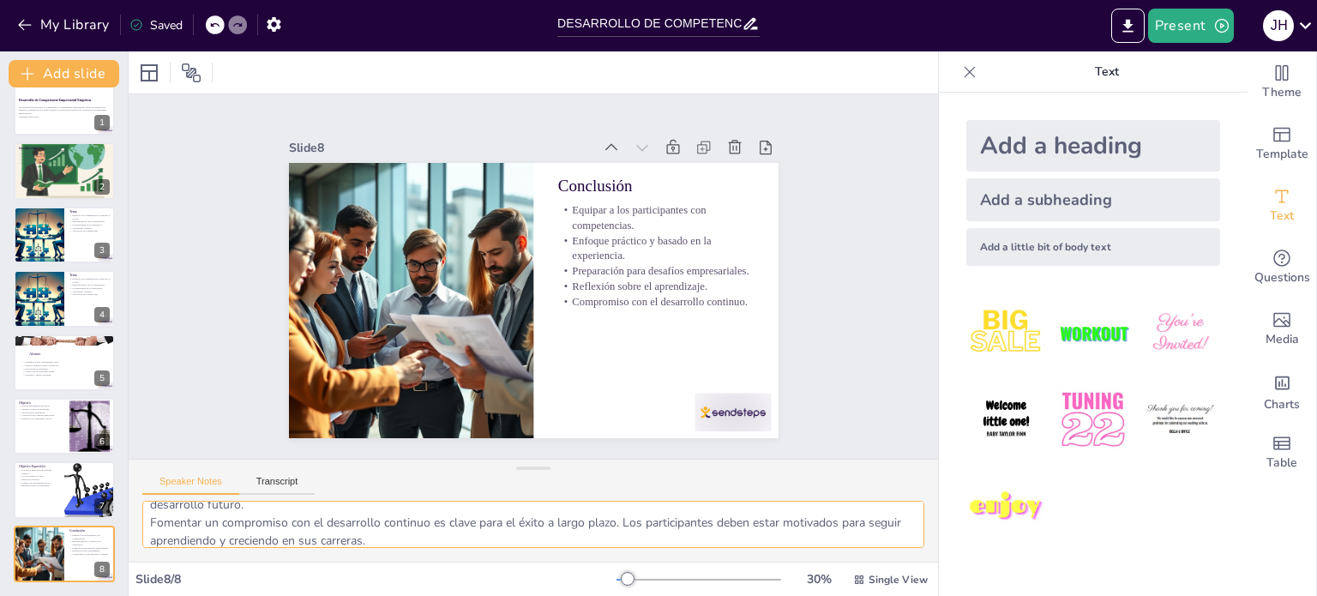
scroll to position [147, 0]
drag, startPoint x: 148, startPoint y: 517, endPoint x: 452, endPoint y: 565, distance: 307.3
click at [452, 565] on div "Slide 1 Desarrollo de Competencia Empresarial Empírica Esta presentación aborda…" at bounding box center [533, 323] width 809 height 544
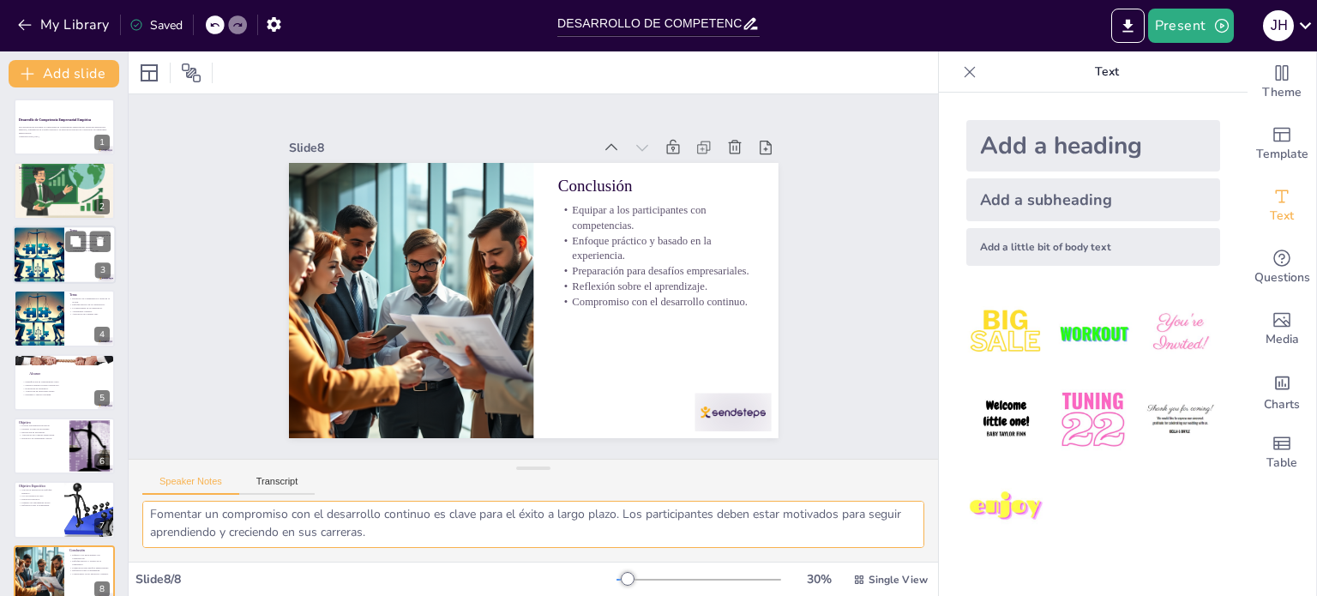
scroll to position [0, 0]
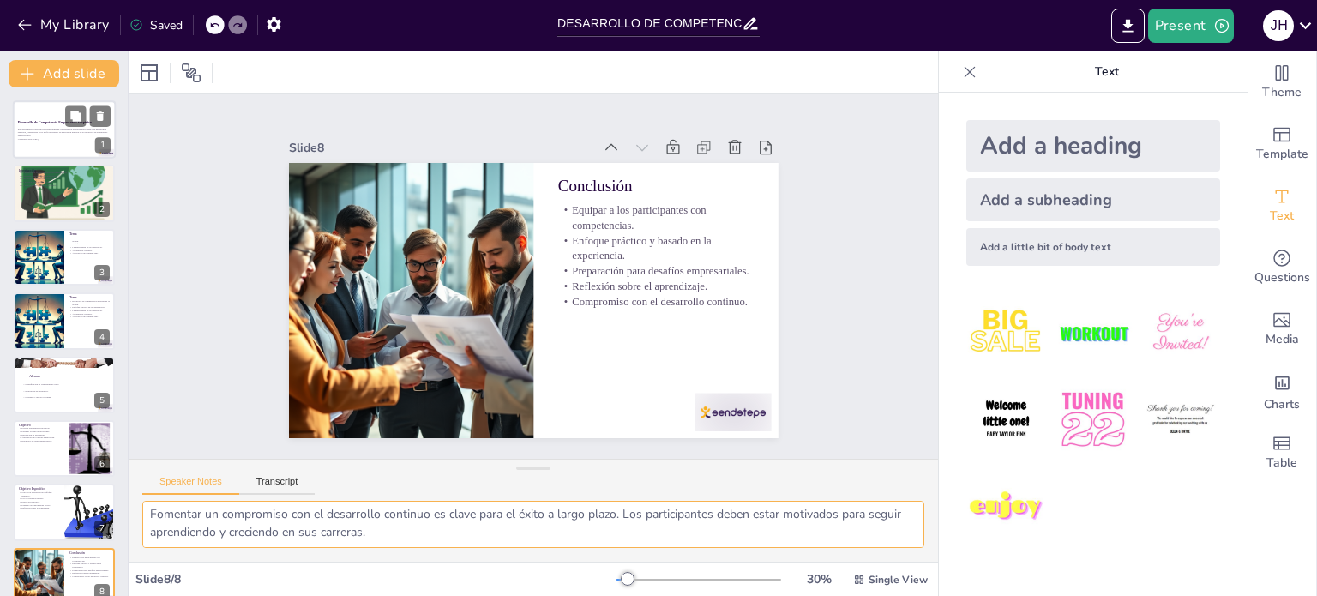
click at [56, 140] on p "Generated with [URL]" at bounding box center [64, 138] width 93 height 3
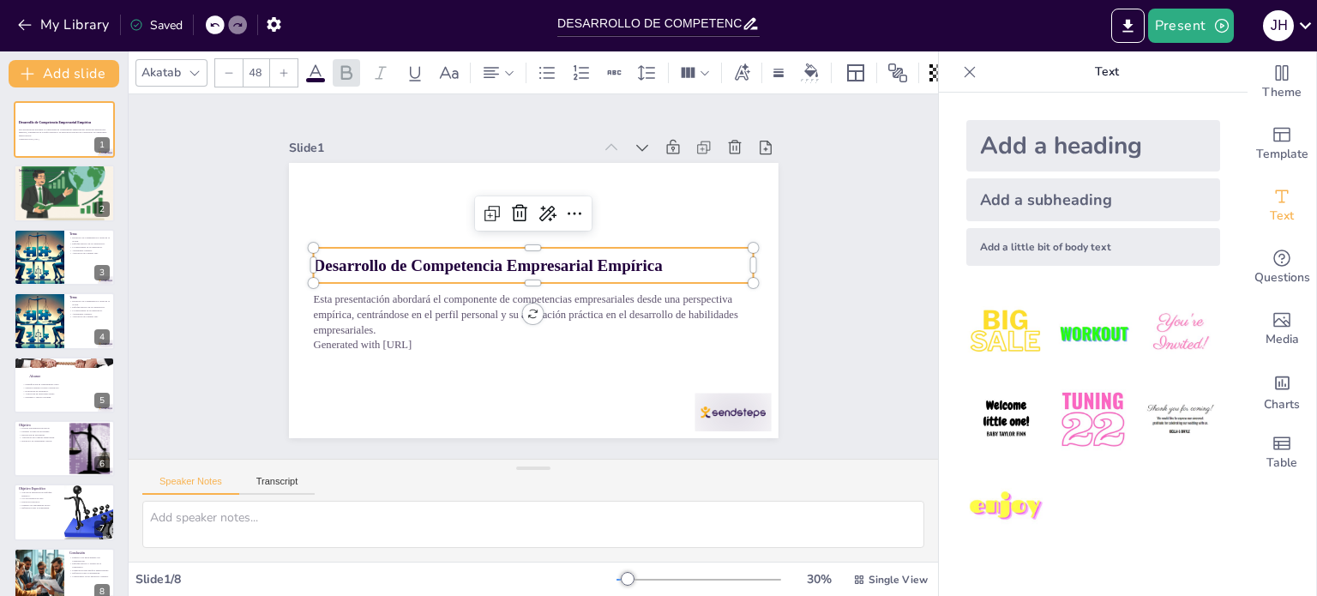
click at [627, 246] on div "Desarrollo de Competencia Empresarial Empírica" at bounding box center [537, 266] width 430 height 170
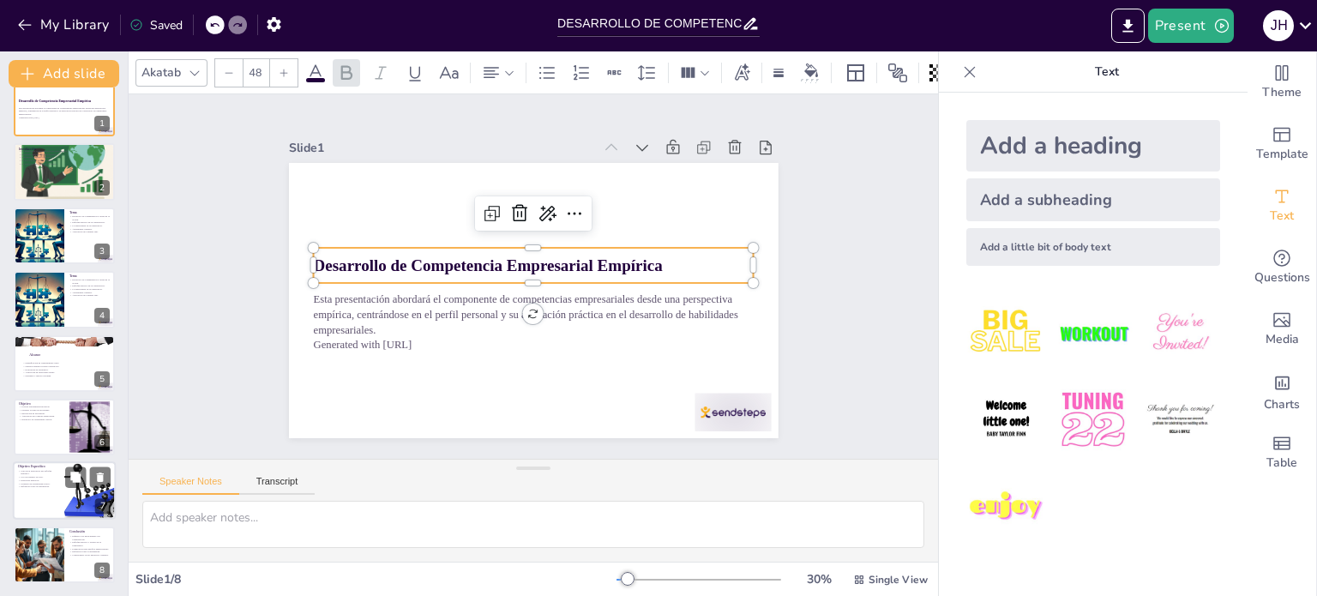
drag, startPoint x: 34, startPoint y: 490, endPoint x: 41, endPoint y: 482, distance: 10.3
click at [35, 490] on div at bounding box center [64, 491] width 103 height 58
type textarea "Proporcionar una guía clara es esencial para que los participantes comprendan c…"
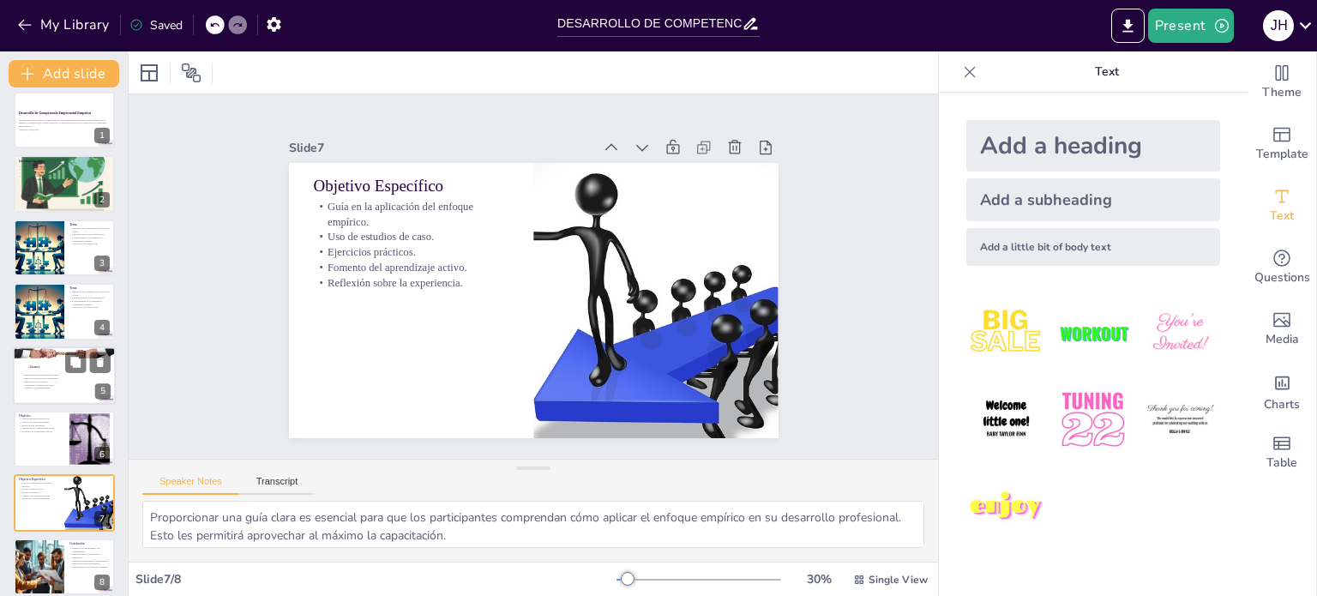
scroll to position [0, 0]
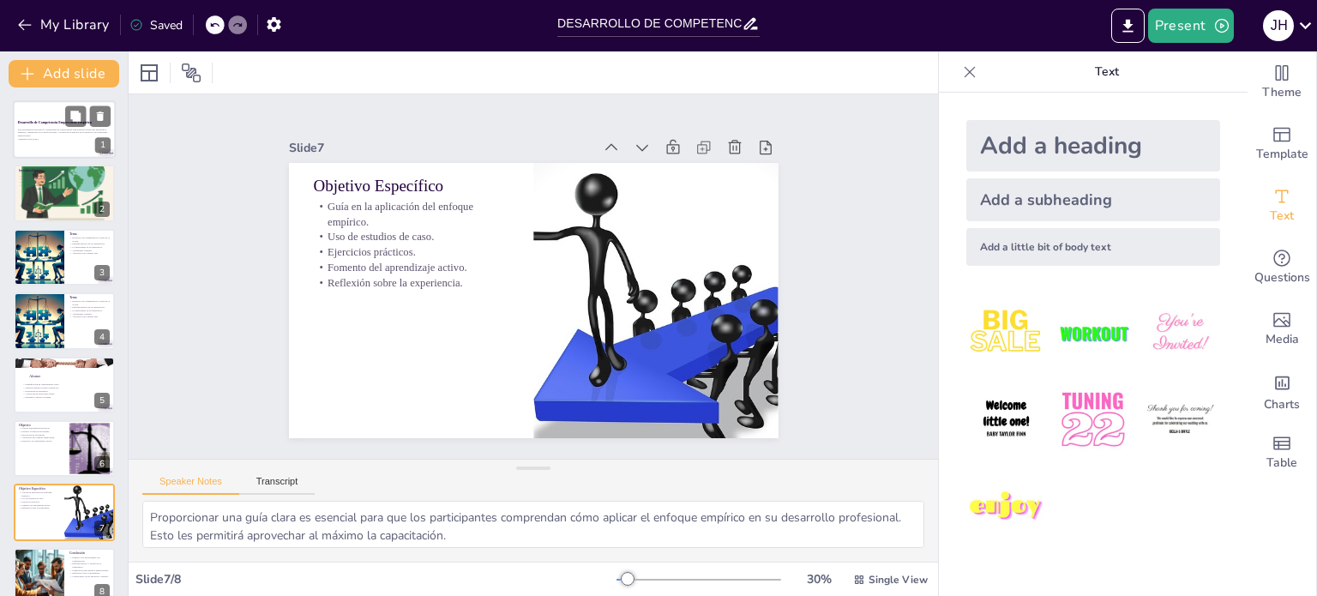
click at [46, 144] on div at bounding box center [64, 129] width 103 height 58
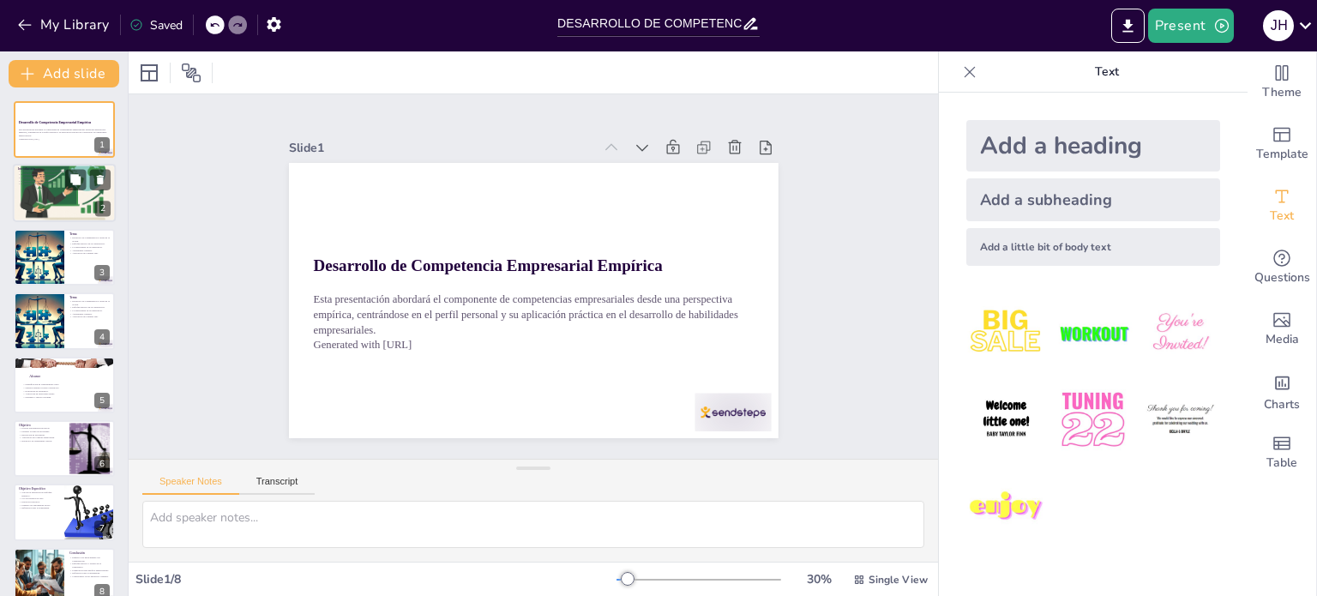
click at [41, 189] on div at bounding box center [64, 193] width 103 height 64
type textarea "Lor ipsumdolorsi ametconsectet adi elitseddoe temp incidid ut laboree dolorema …"
